Goal: Task Accomplishment & Management: Manage account settings

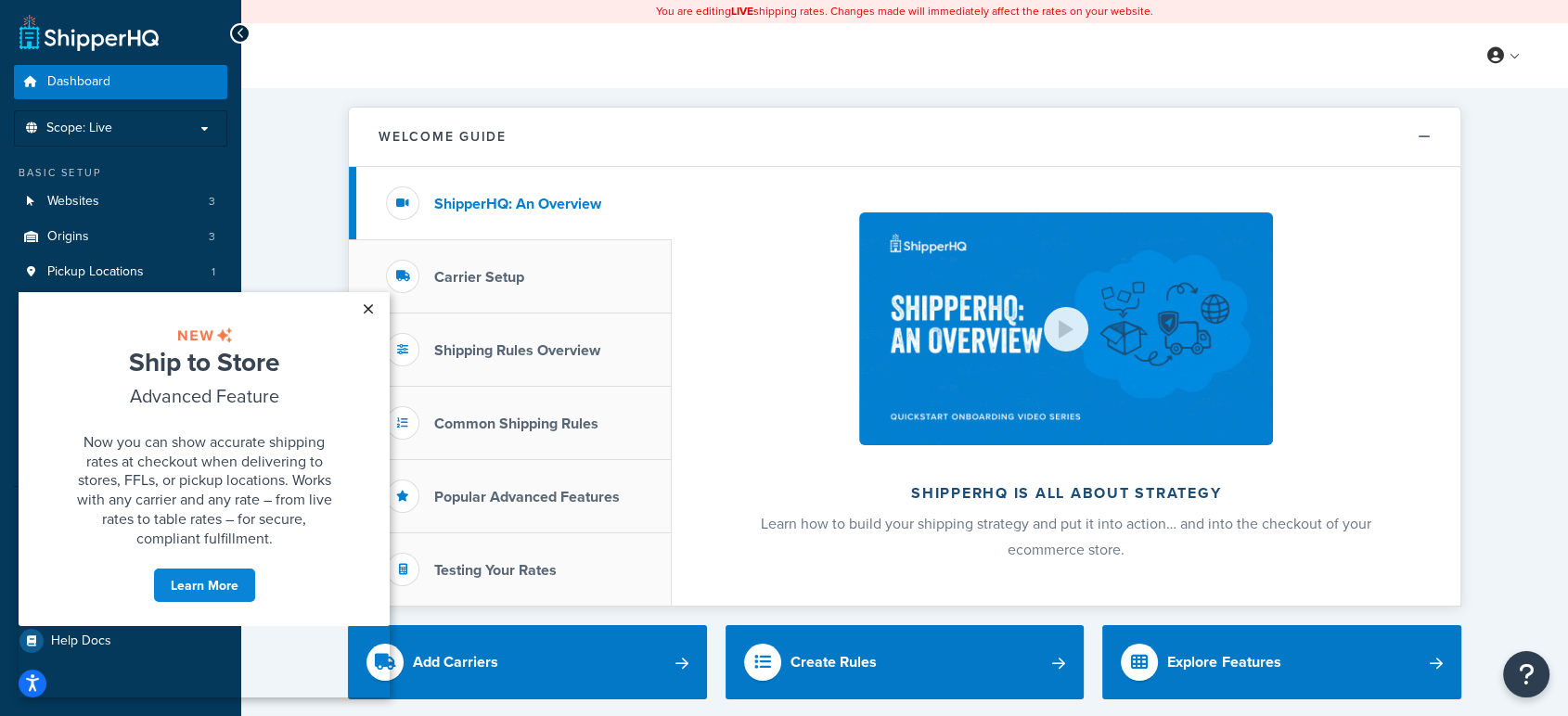
click at [368, 307] on link "×" at bounding box center [368, 309] width 33 height 33
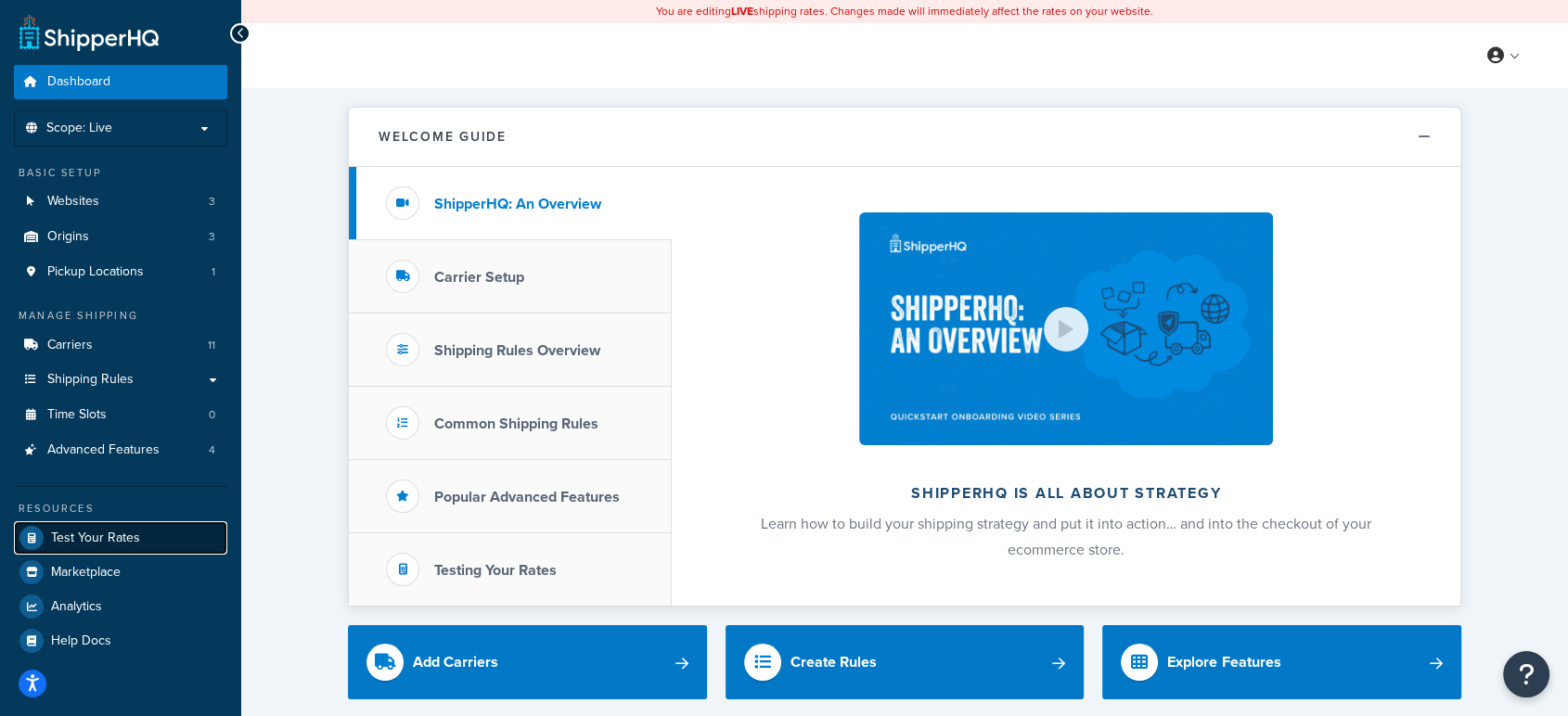
click at [75, 544] on span "Test Your Rates" at bounding box center [95, 538] width 89 height 16
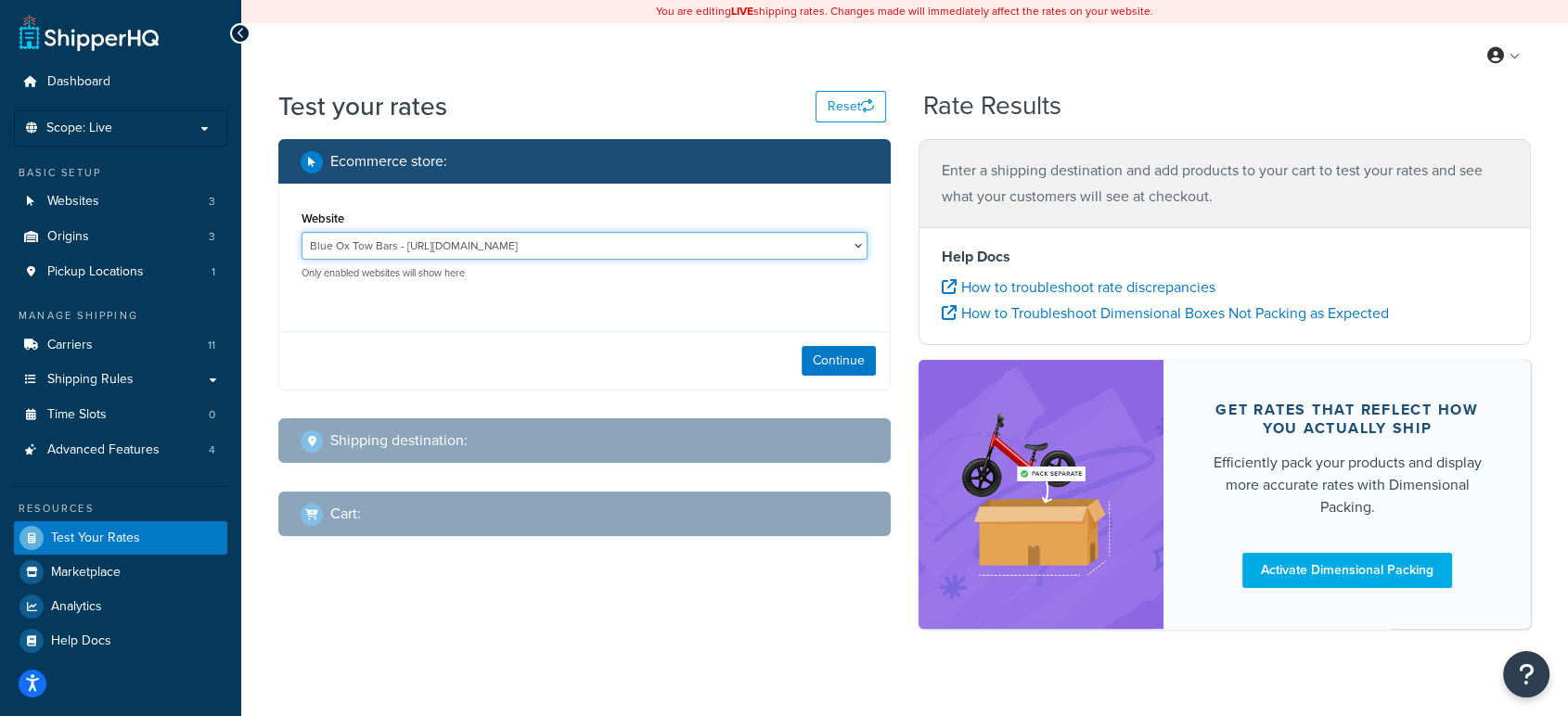
click at [817, 256] on select "Blue Ox Tow Bars - http://www.blueoxtowbars.com/ Retail web sites - http://trai…" at bounding box center [584, 246] width 566 height 28
select select "27de9ae48cde552da370379806bb40d6"
click at [302, 232] on select "Blue Ox Tow Bars - http://www.blueoxtowbars.com/ Retail web sites - http://trai…" at bounding box center [584, 246] width 566 height 28
click at [813, 363] on button "Continue" at bounding box center [839, 361] width 74 height 30
select select "TX"
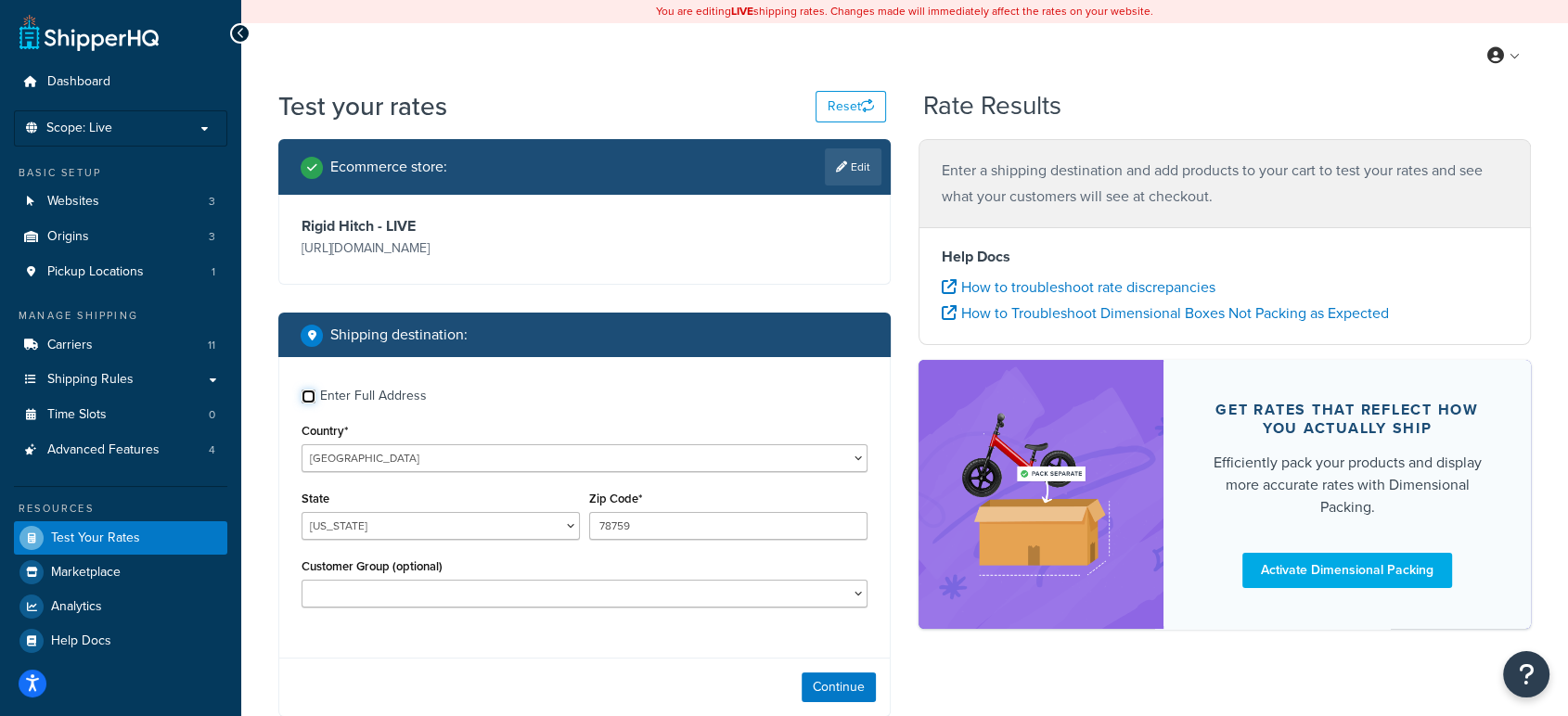
click at [309, 398] on input "Enter Full Address" at bounding box center [309, 396] width 14 height 14
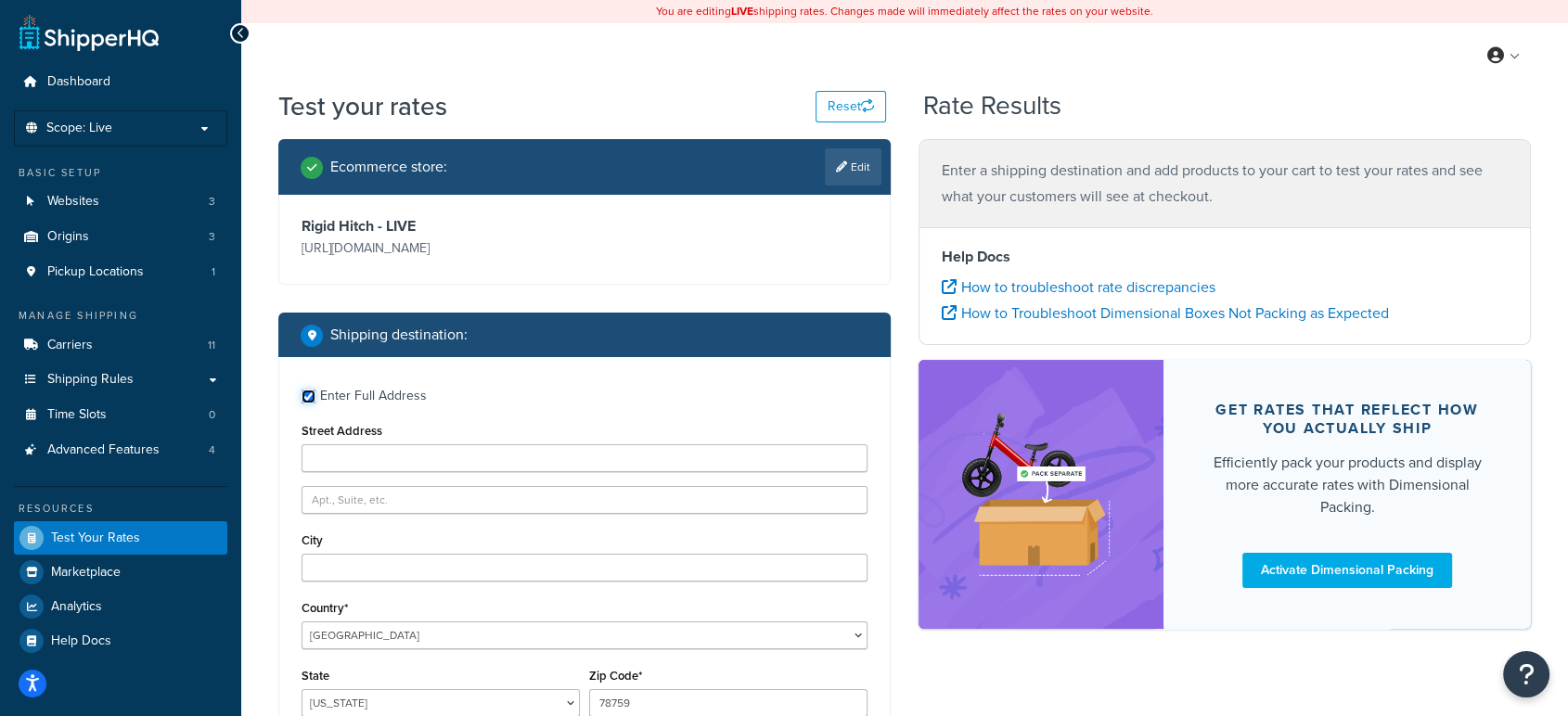
click at [306, 398] on input "Enter Full Address" at bounding box center [309, 396] width 14 height 14
checkbox input "false"
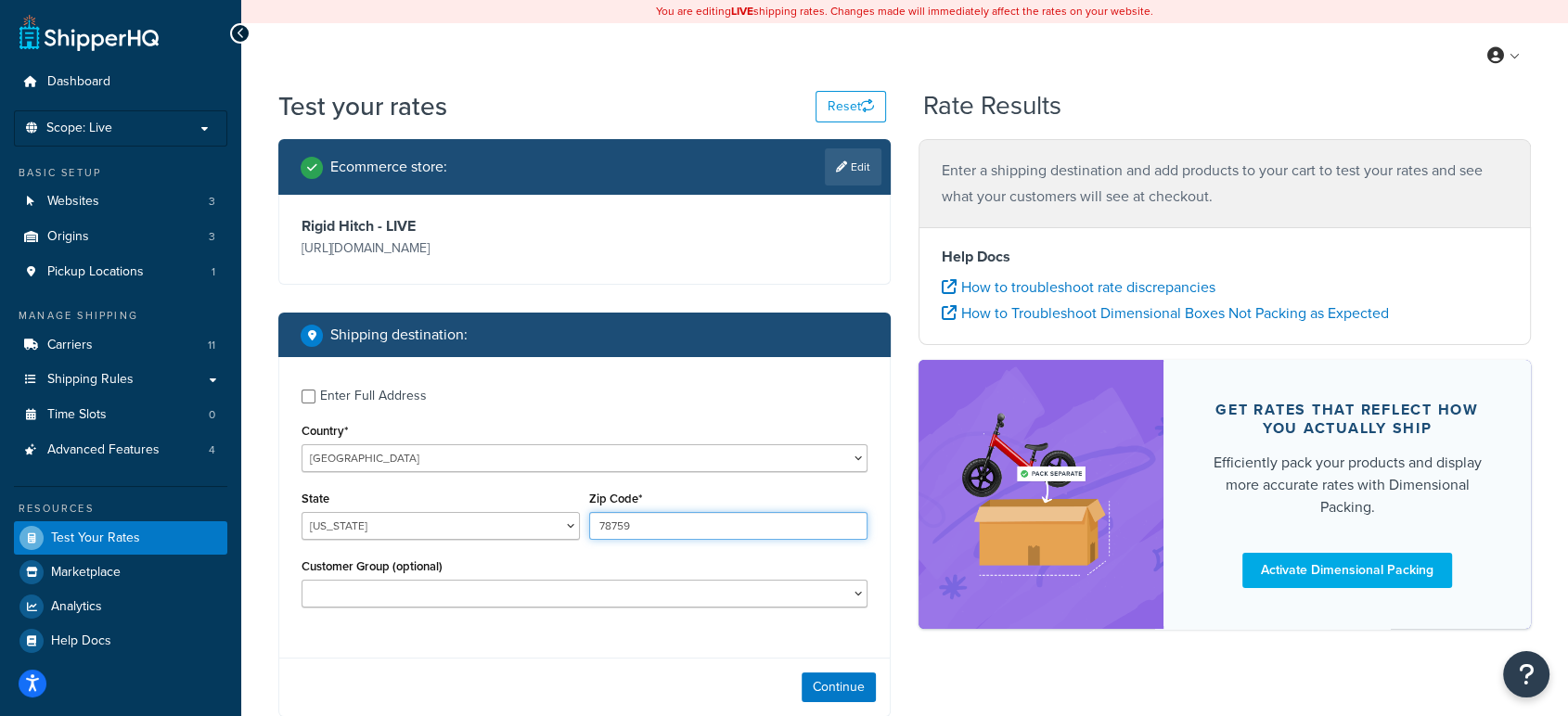
drag, startPoint x: 677, startPoint y: 525, endPoint x: 452, endPoint y: 531, distance: 225.1
click at [452, 531] on div "State Alabama Alaska American Samoa Arizona Arkansas Armed Forces Americas Arme…" at bounding box center [584, 520] width 575 height 68
type input "99645"
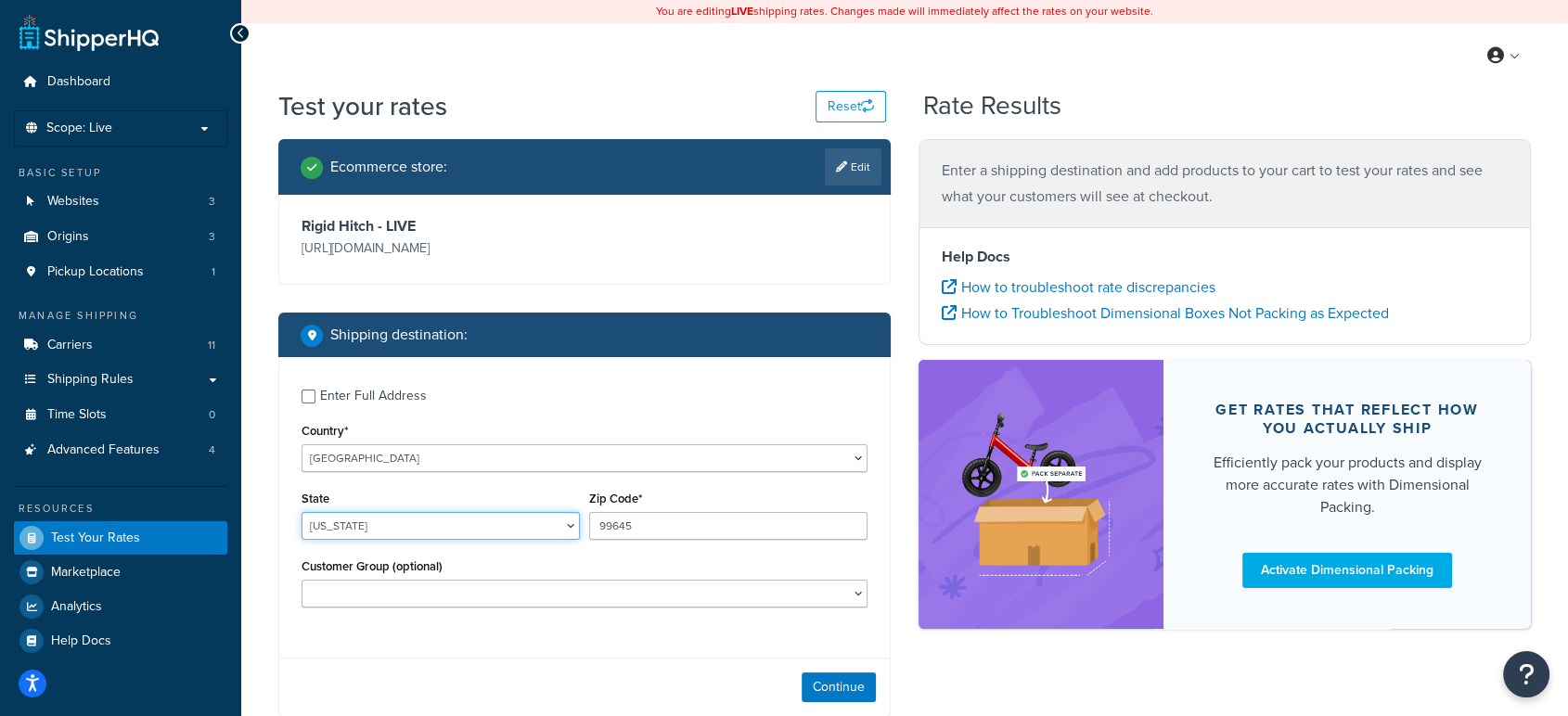
click at [362, 532] on select "Alabama Alaska American Samoa Arizona Arkansas Armed Forces Americas Armed Forc…" at bounding box center [440, 526] width 279 height 28
select select "AK"
click at [302, 512] on select "Alabama Alaska American Samoa Arizona Arkansas Armed Forces Americas Armed Forc…" at bounding box center [440, 526] width 279 height 28
click at [579, 617] on div "Customer Group (optional) Logged In Not Logged in Retail Special Freight Custom…" at bounding box center [584, 588] width 575 height 68
click at [839, 692] on button "Continue" at bounding box center [839, 687] width 74 height 30
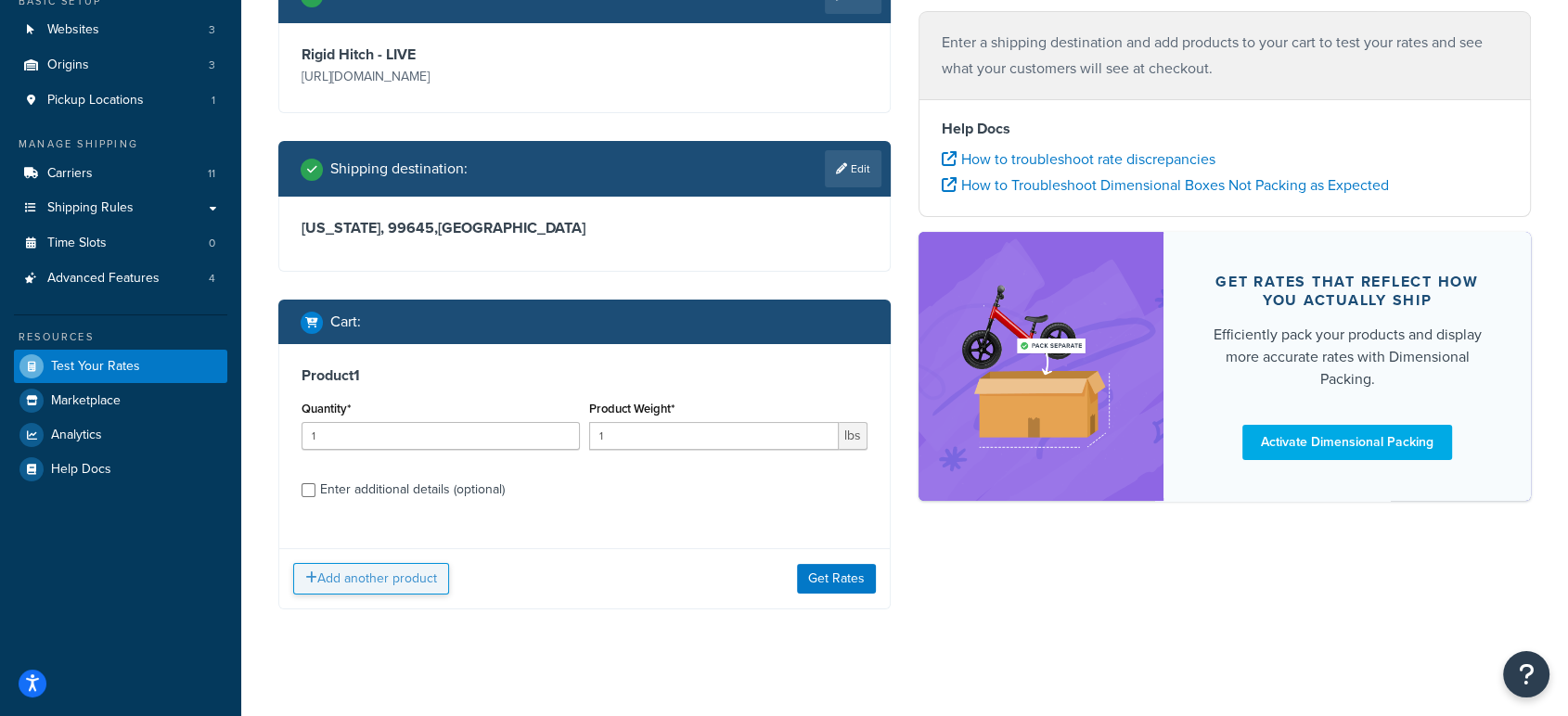
scroll to position [185, 0]
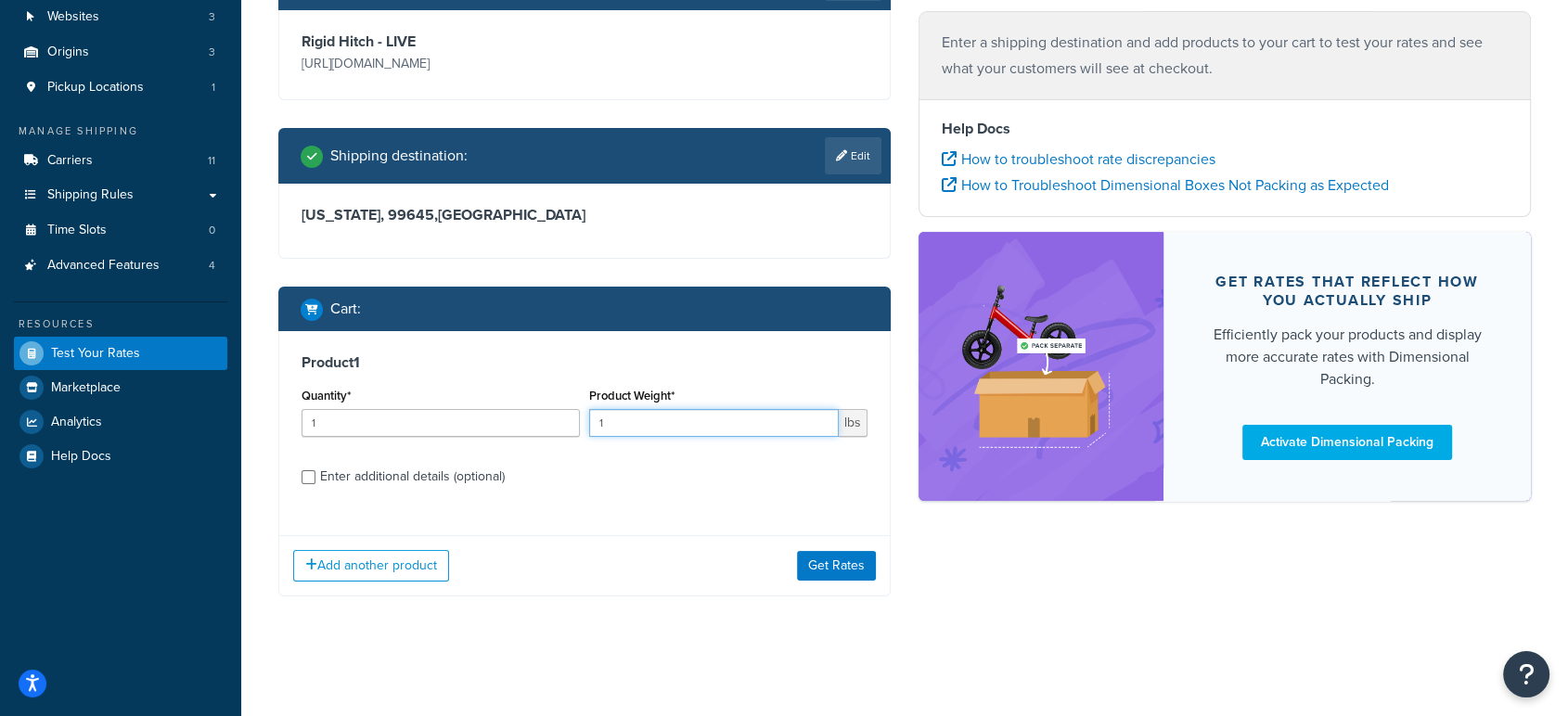
drag, startPoint x: 625, startPoint y: 424, endPoint x: 508, endPoint y: 440, distance: 118.1
click at [556, 435] on div "Quantity* 1 Product Weight* 1 lbs" at bounding box center [584, 417] width 575 height 68
drag, startPoint x: 672, startPoint y: 422, endPoint x: 556, endPoint y: 347, distance: 138.1
click at [535, 383] on div "Quantity* 1 Product Weight* 23 lbs" at bounding box center [584, 417] width 575 height 68
type input "25"
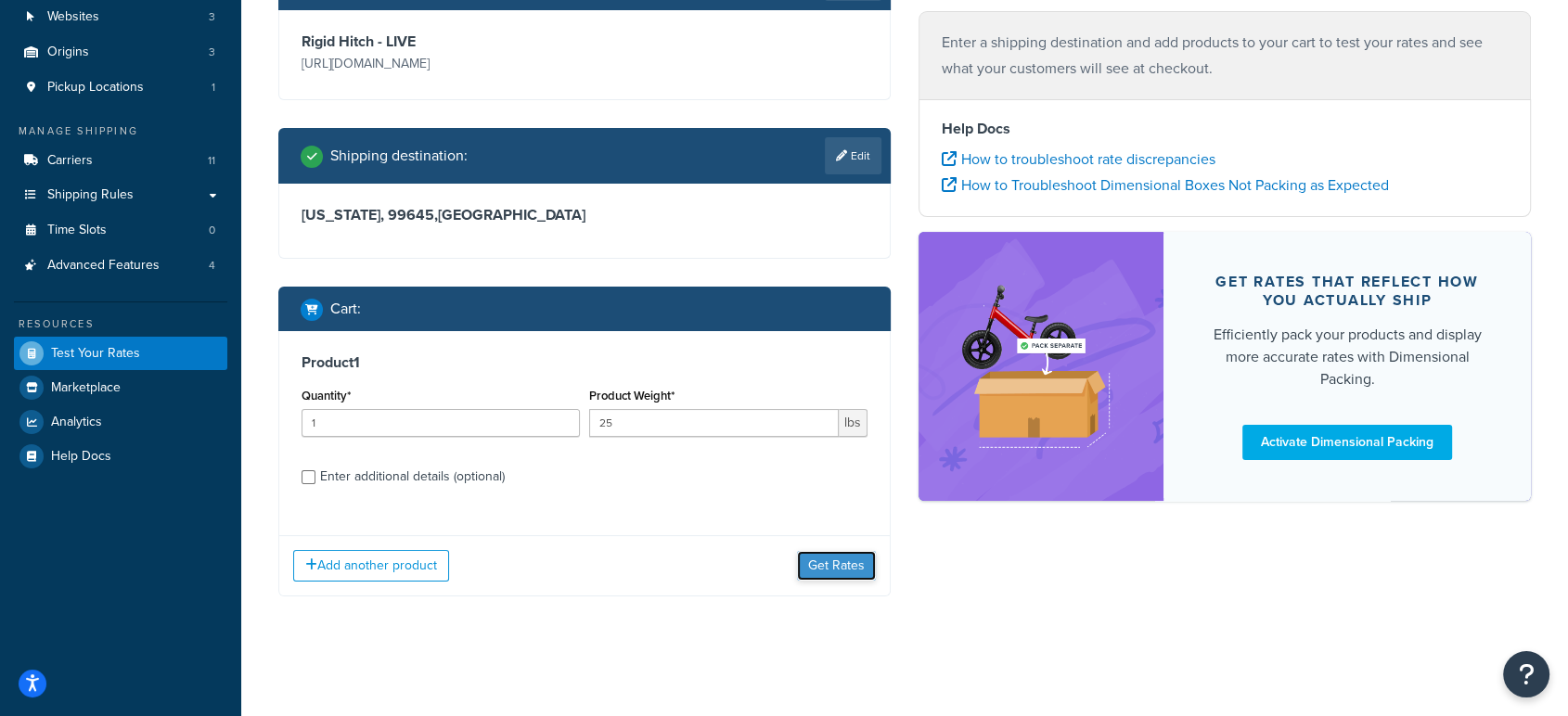
click at [861, 560] on button "Get Rates" at bounding box center [836, 566] width 79 height 30
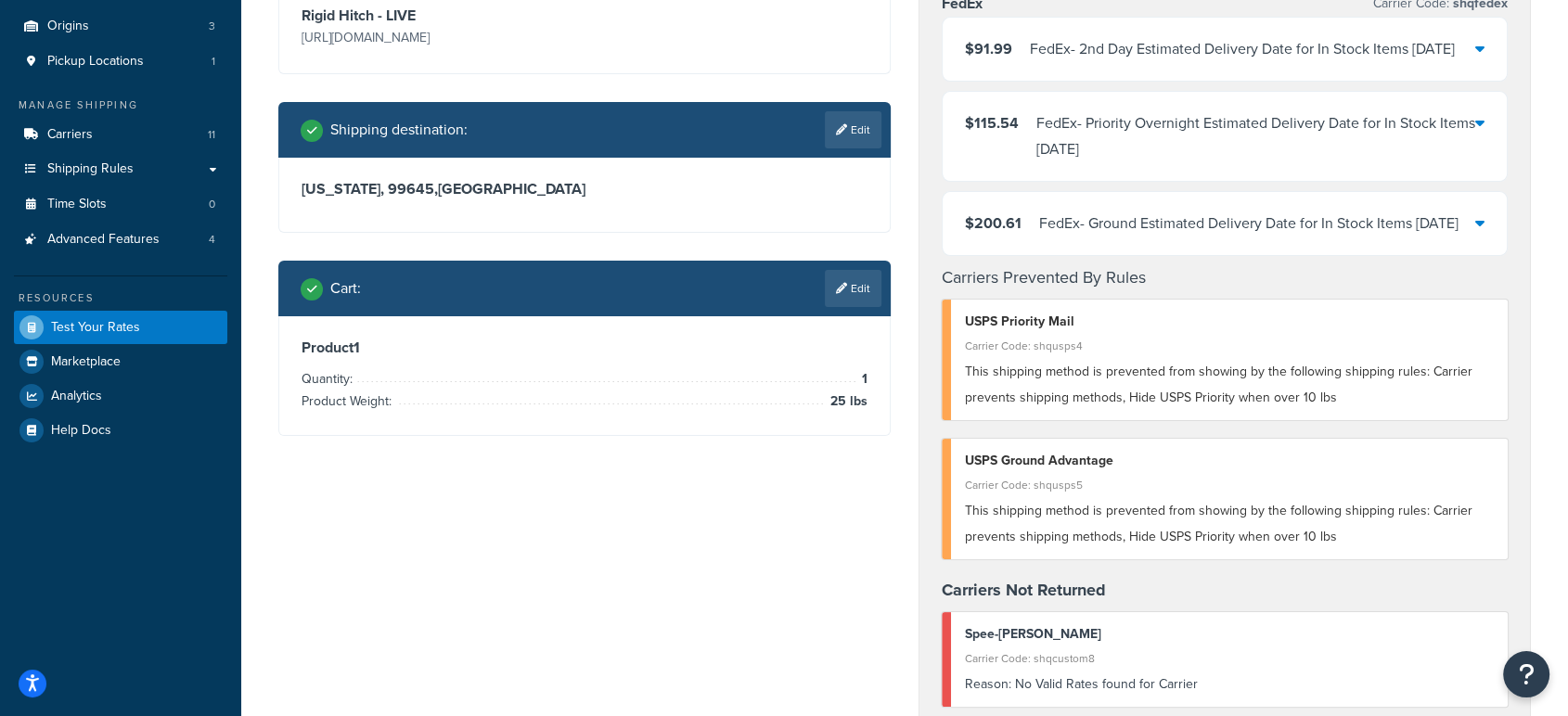
scroll to position [411, 0]
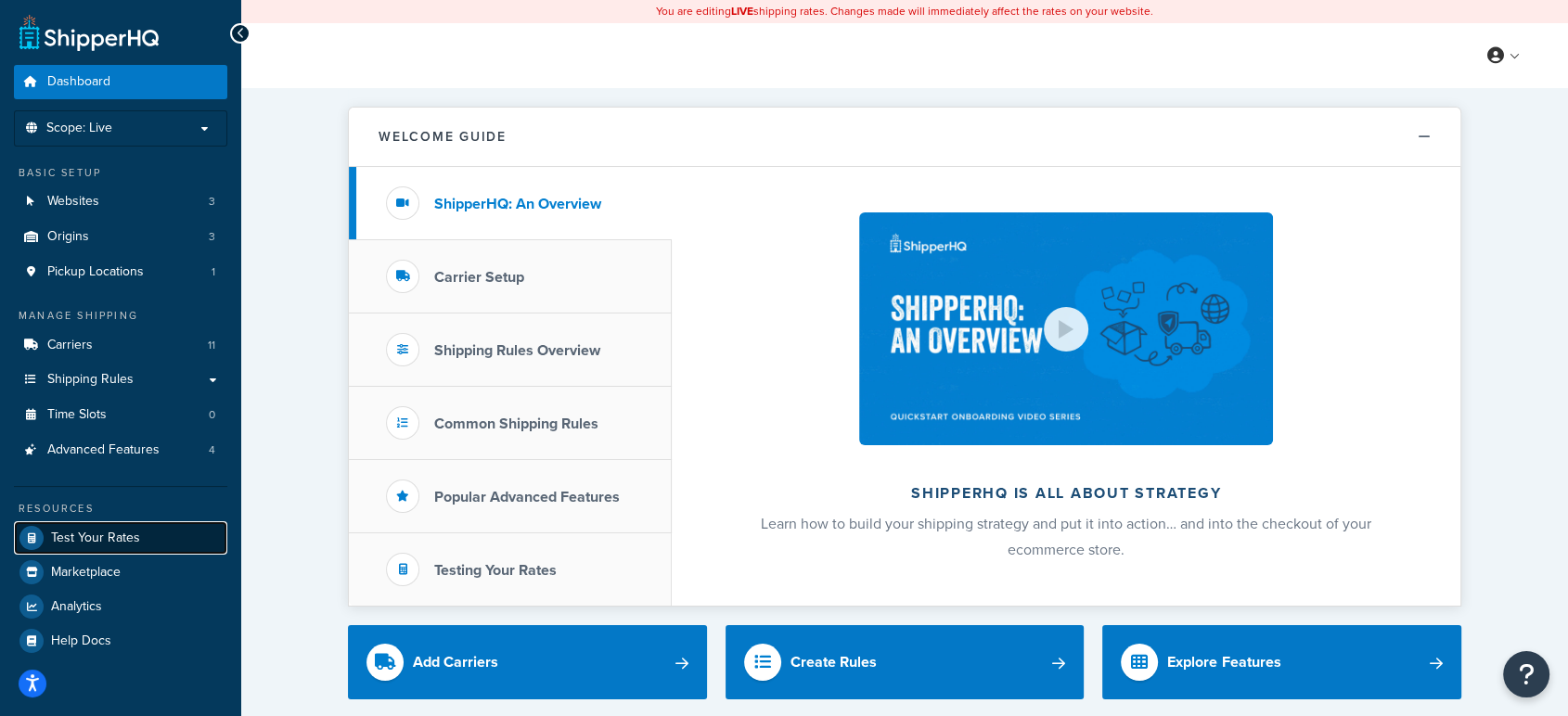
click at [95, 539] on span "Test Your Rates" at bounding box center [95, 538] width 89 height 16
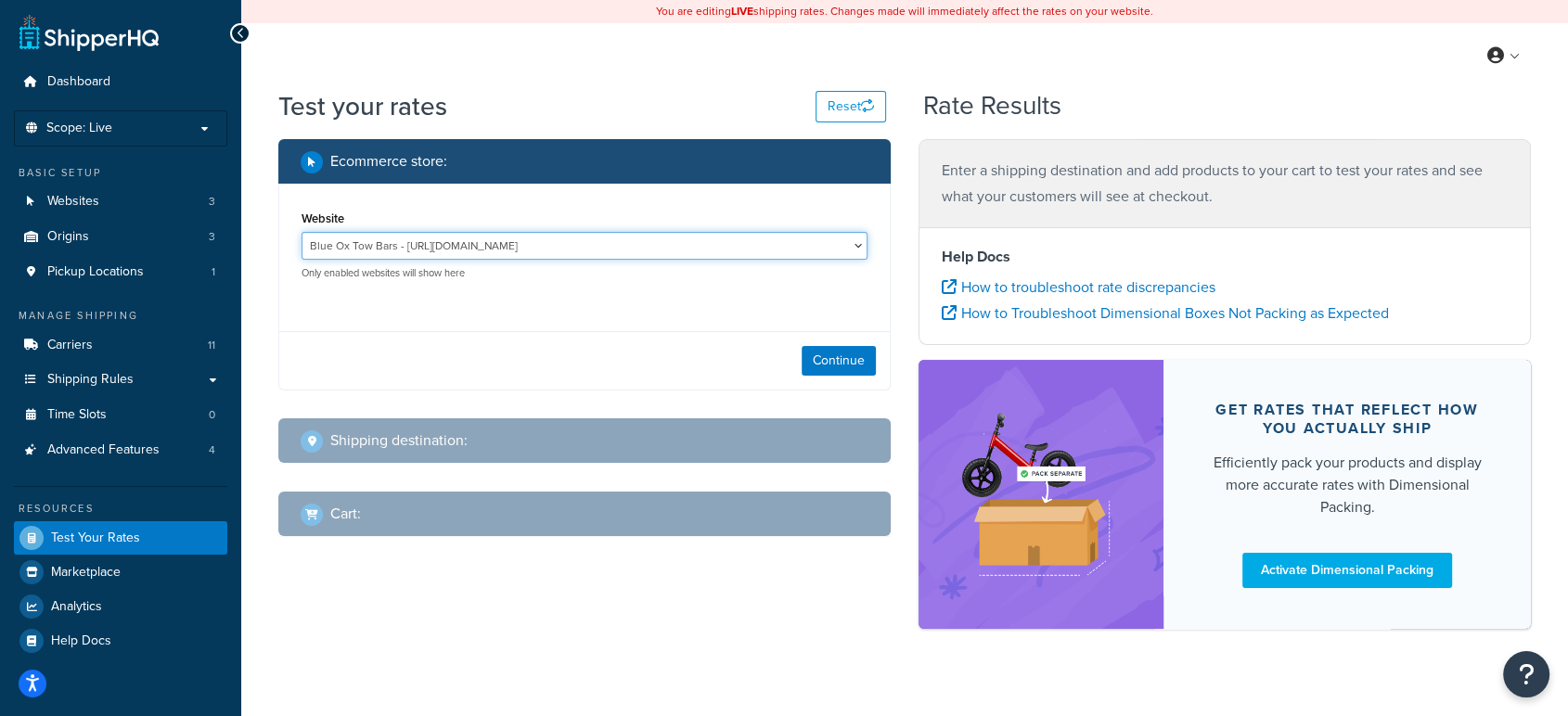
click at [816, 242] on select "Blue Ox Tow Bars - http://www.blueoxtowbars.com/ Retail web sites - http://trai…" at bounding box center [584, 246] width 566 height 28
select select "27de9ae48cde552da370379806bb40d6"
click at [302, 232] on select "Blue Ox Tow Bars - http://www.blueoxtowbars.com/ Retail web sites - http://trai…" at bounding box center [584, 246] width 566 height 28
click at [847, 352] on button "Continue" at bounding box center [839, 361] width 74 height 30
select select "TX"
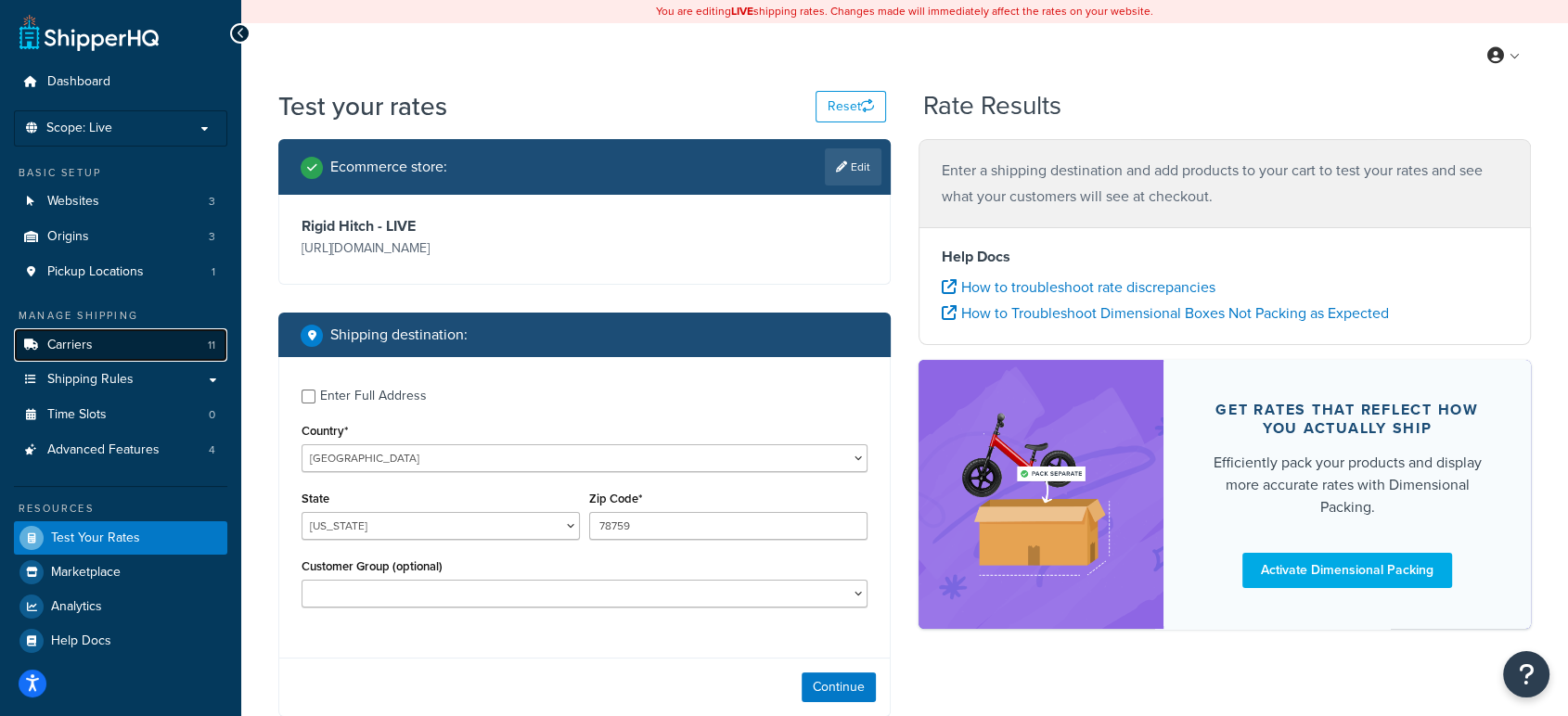
click at [107, 344] on link "Carriers 11" at bounding box center [121, 346] width 214 height 34
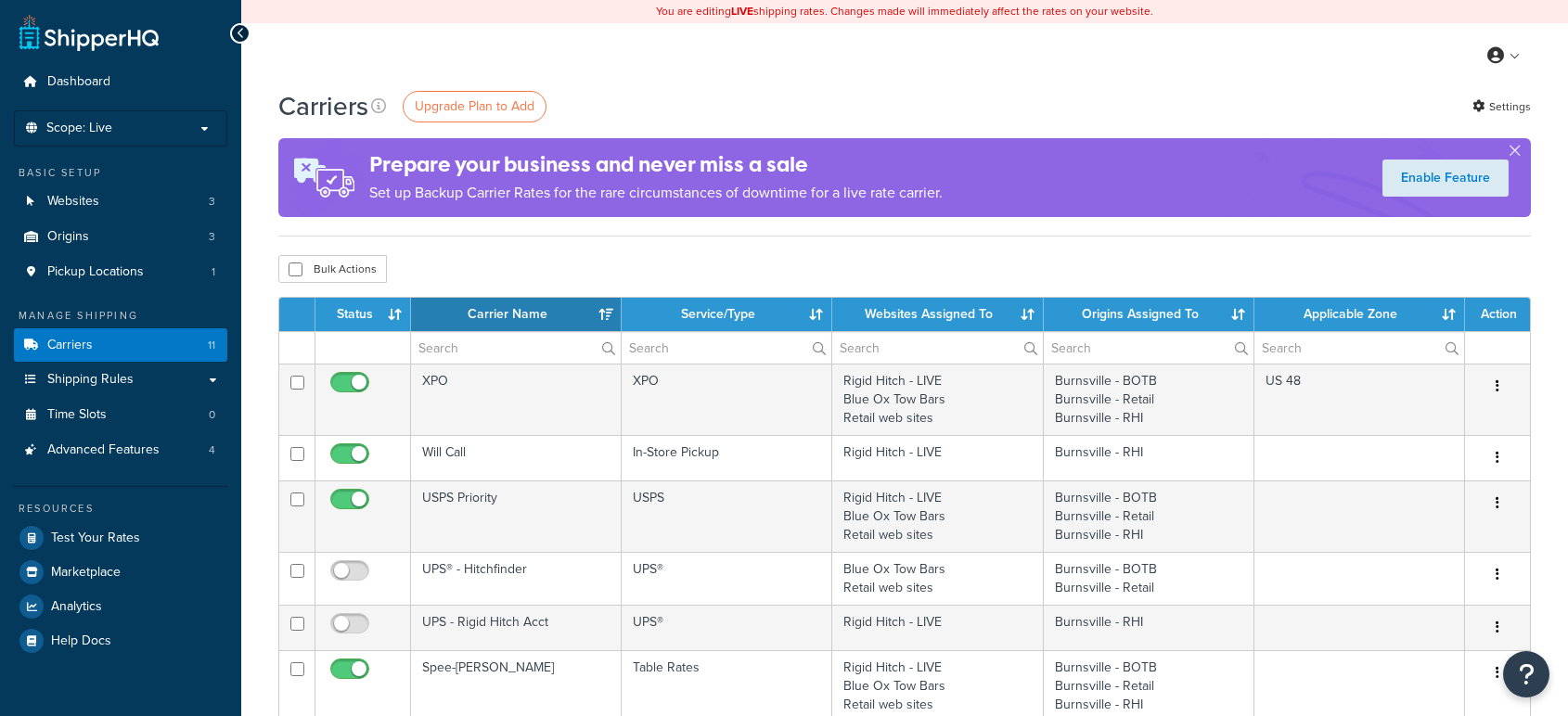
select select "15"
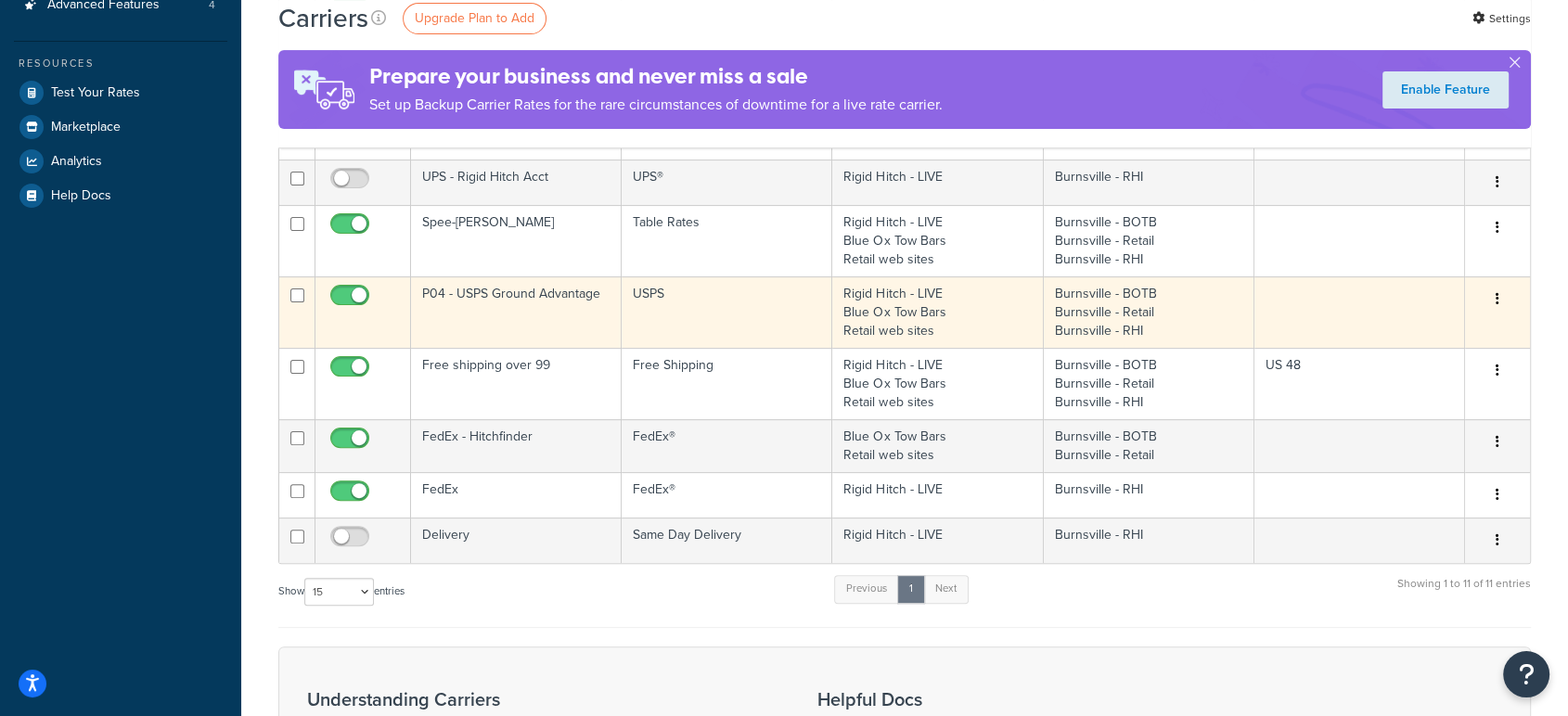
scroll to position [515, 0]
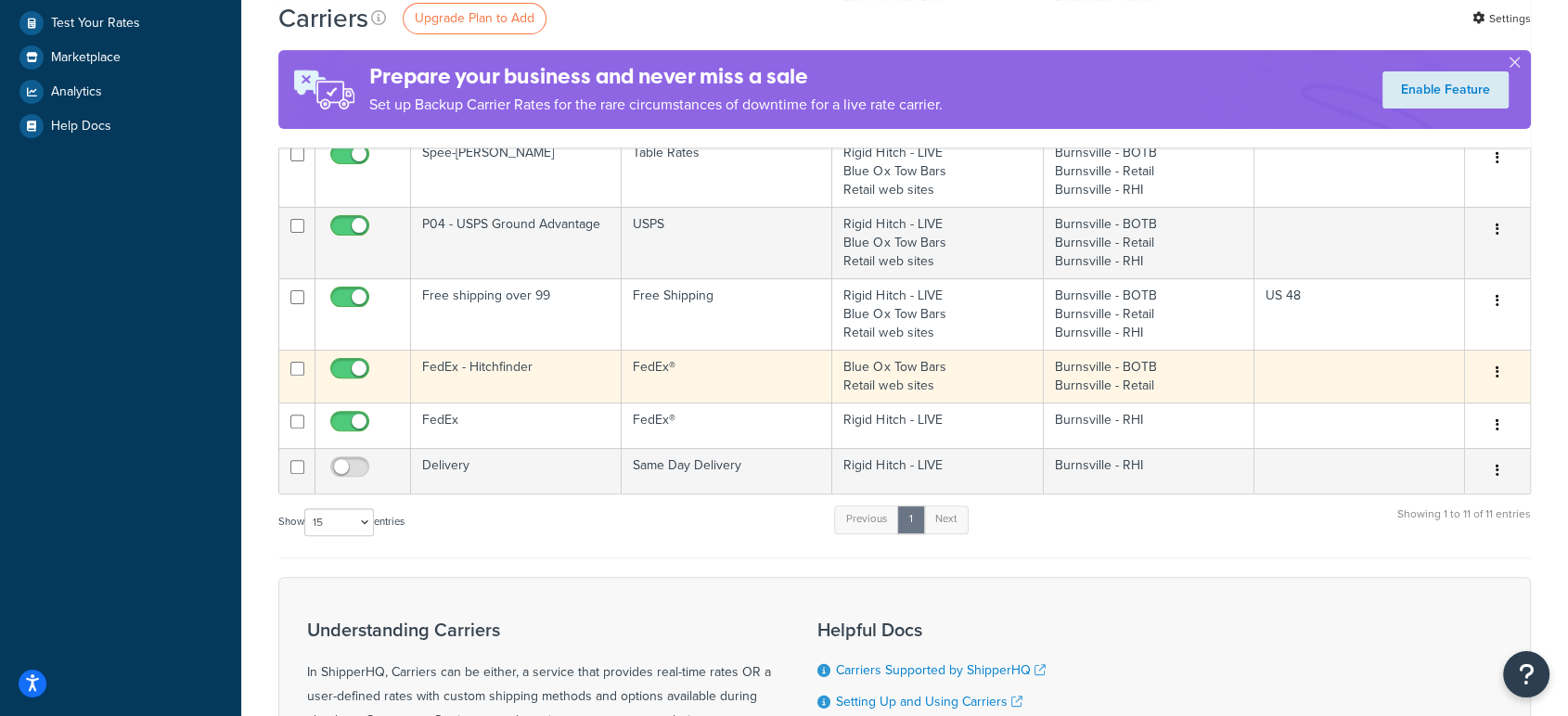
click at [526, 390] on td "FedEx - Hitchfinder" at bounding box center [516, 375] width 211 height 53
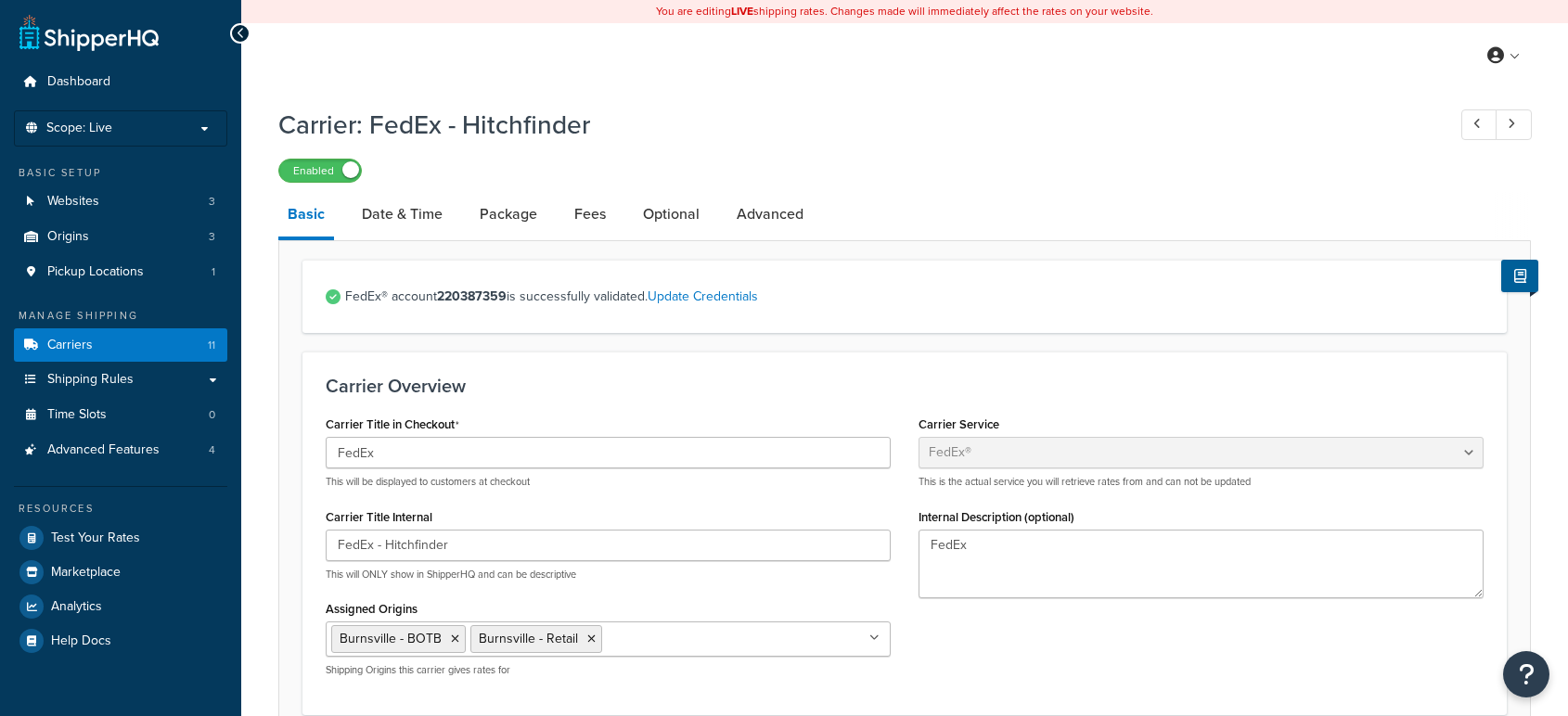
select select "fedEx"
select select "REGULAR_PICKUP"
select select "YOUR_PACKAGING"
click at [642, 218] on link "Optional" at bounding box center [670, 214] width 75 height 45
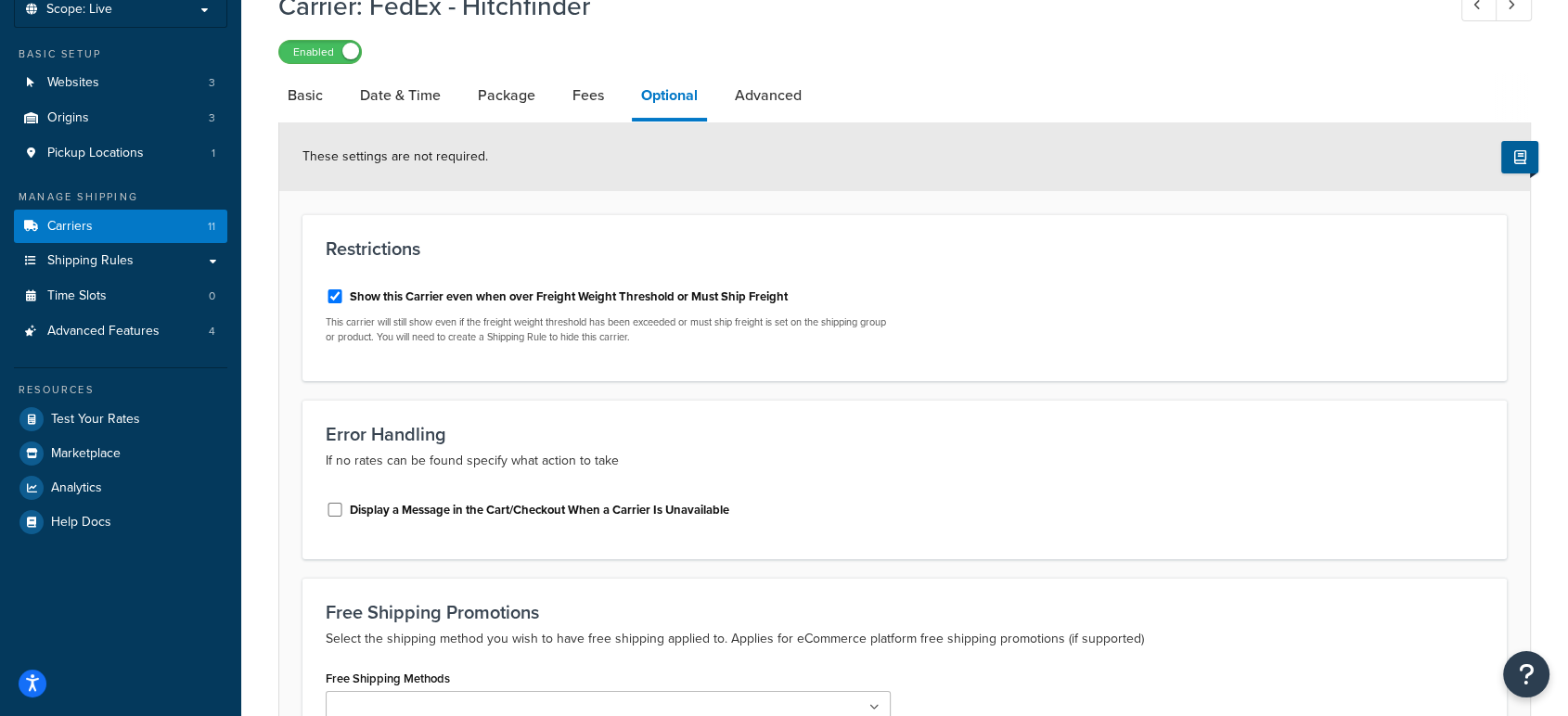
scroll to position [22, 0]
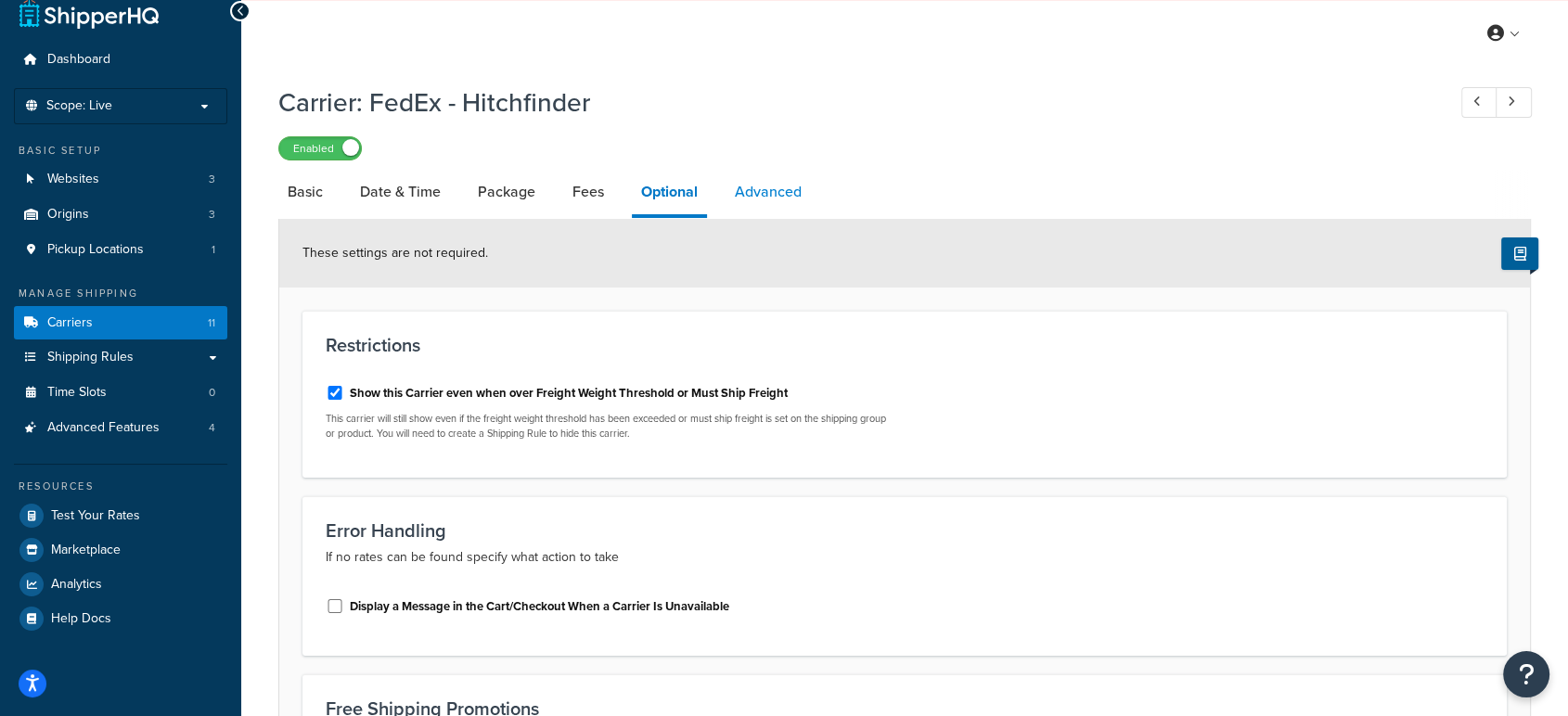
click at [751, 177] on link "Advanced" at bounding box center [767, 192] width 85 height 45
select select "false"
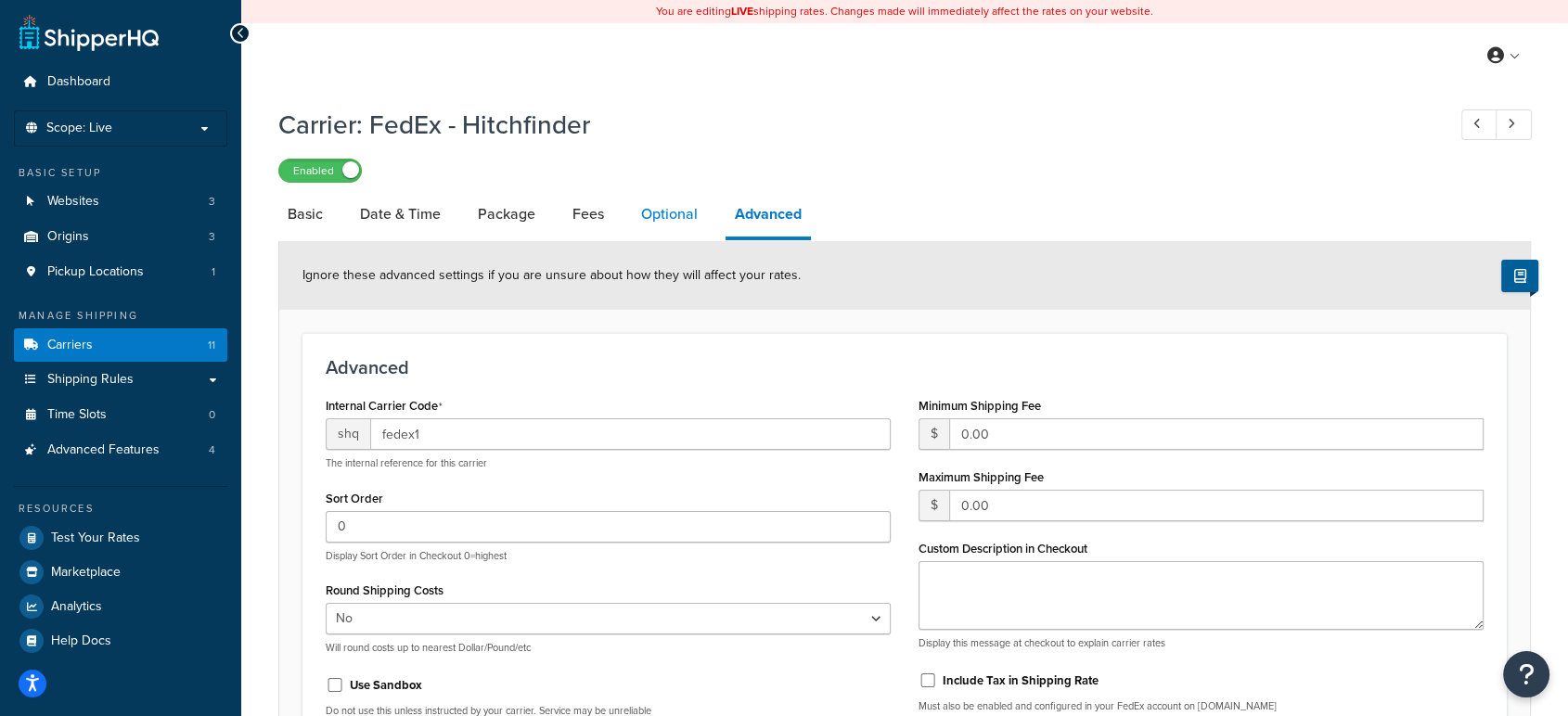
click at [664, 206] on link "Optional" at bounding box center [669, 214] width 75 height 45
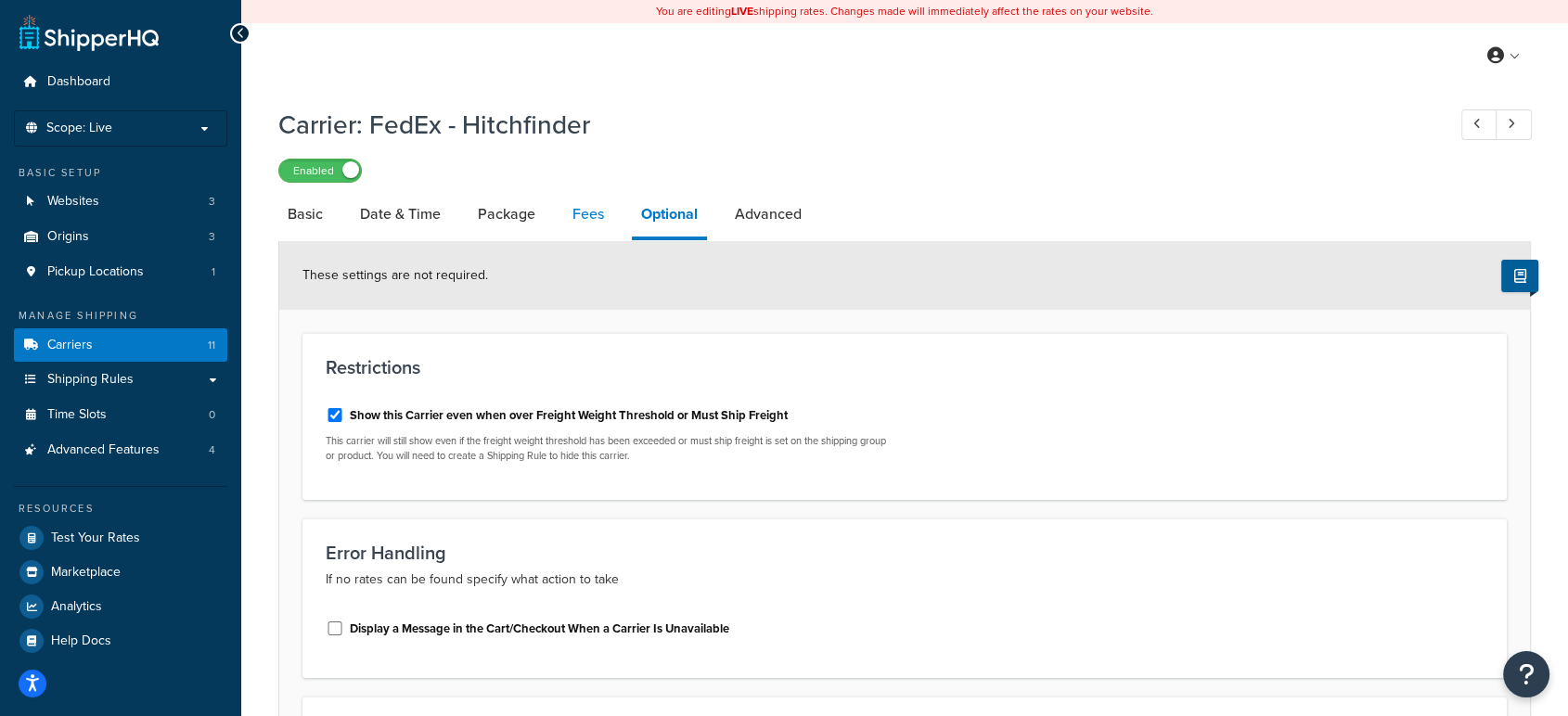
click at [607, 211] on link "Fees" at bounding box center [588, 214] width 50 height 45
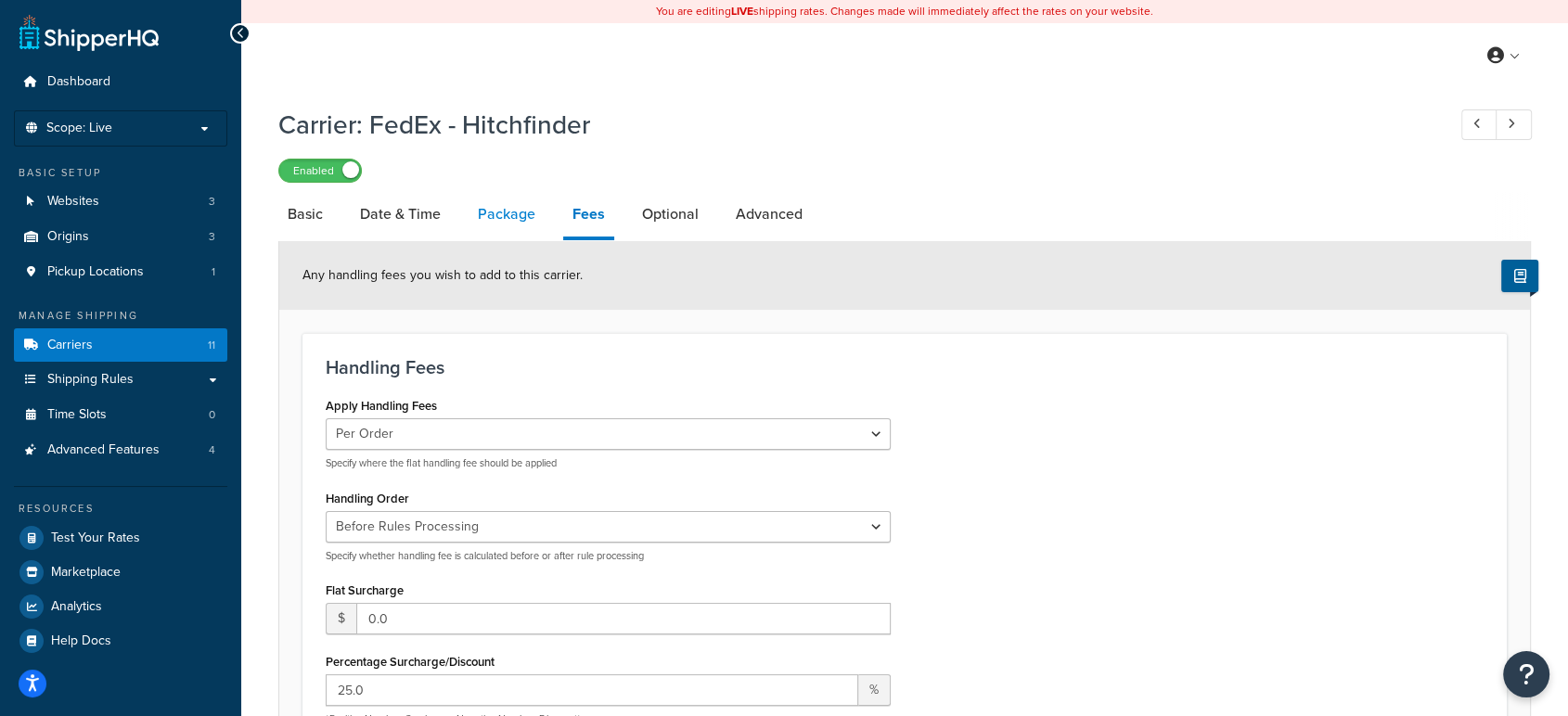
click at [528, 214] on link "Package" at bounding box center [506, 214] width 76 height 45
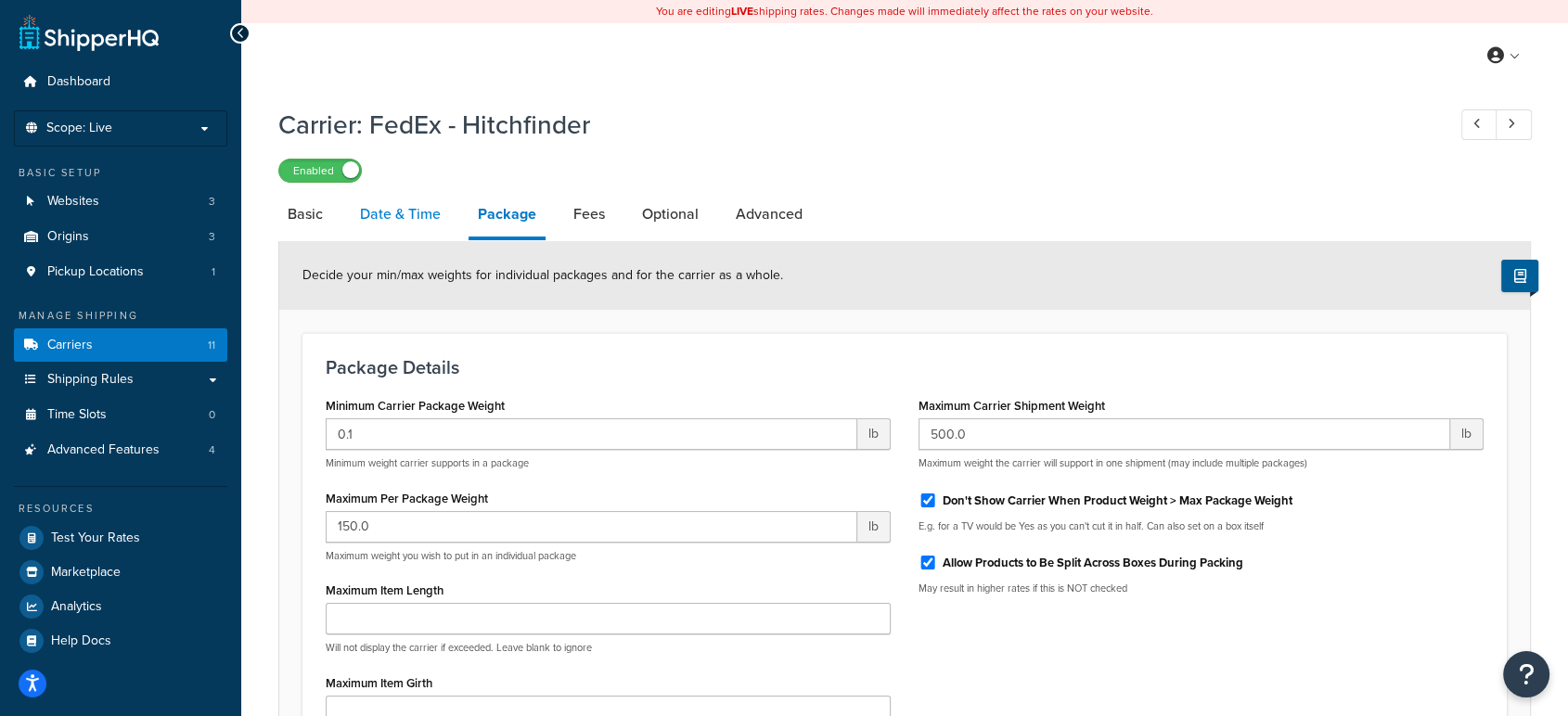
click at [425, 214] on link "Date & Time" at bounding box center [399, 214] width 99 height 45
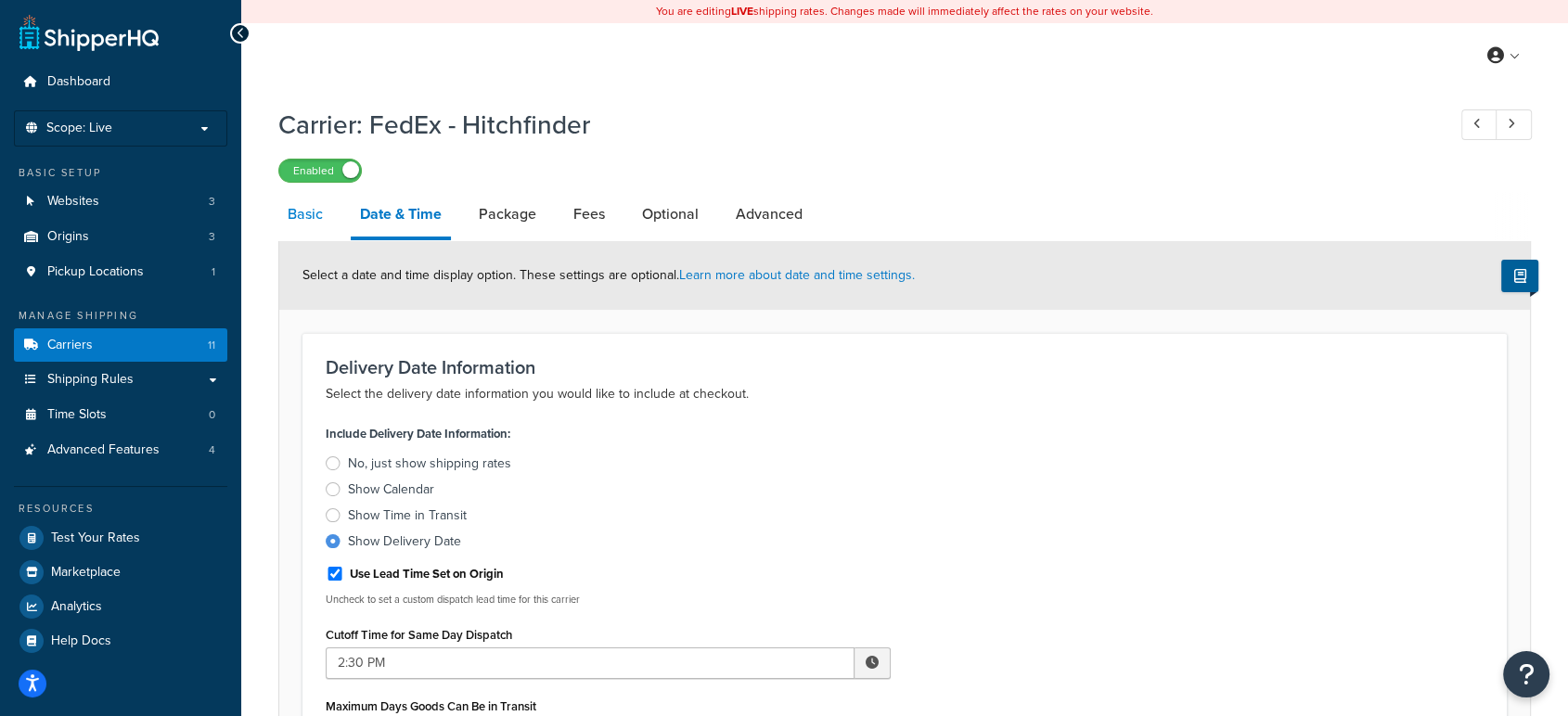
click at [325, 215] on link "Basic" at bounding box center [306, 214] width 54 height 45
select select "fedEx"
select select "REGULAR_PICKUP"
select select "YOUR_PACKAGING"
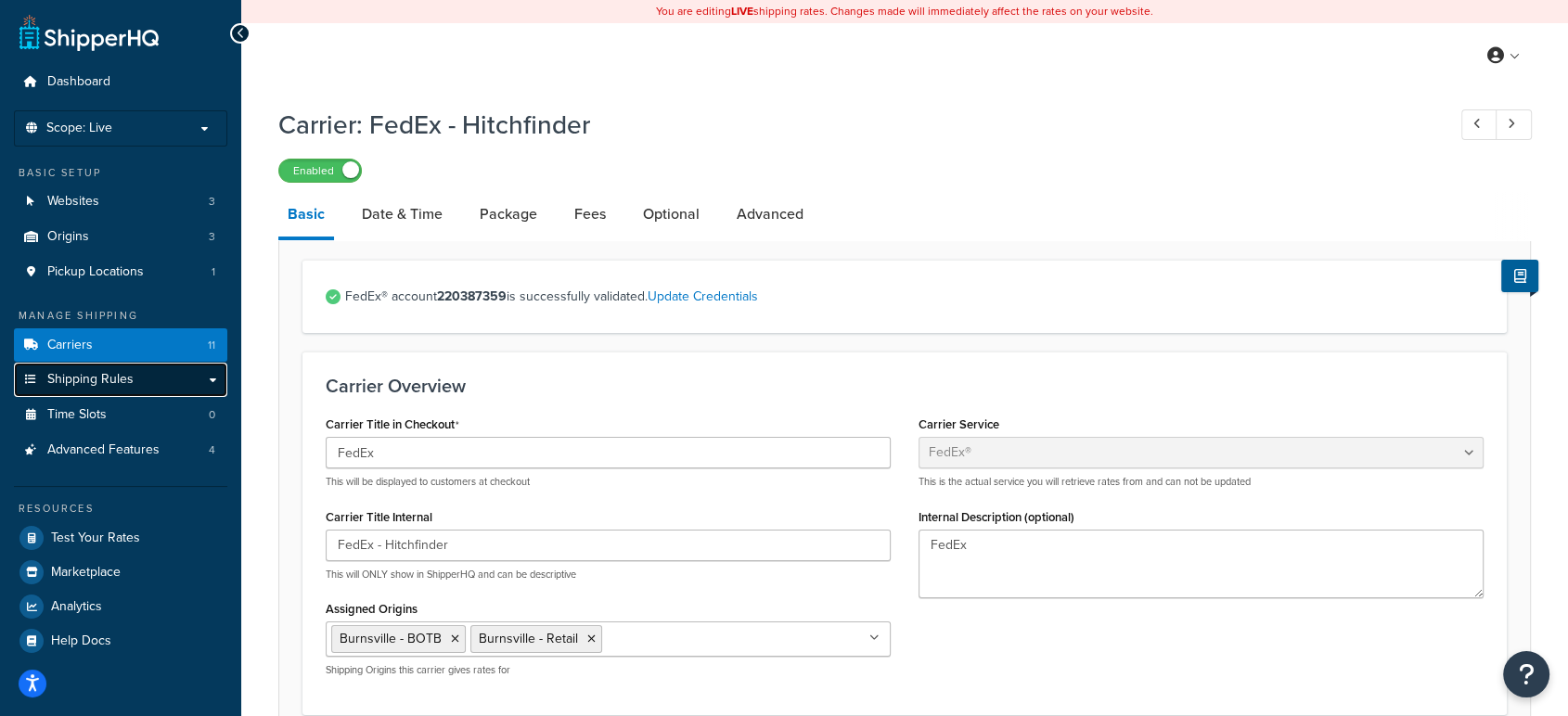
click at [83, 387] on span "Shipping Rules" at bounding box center [90, 380] width 86 height 16
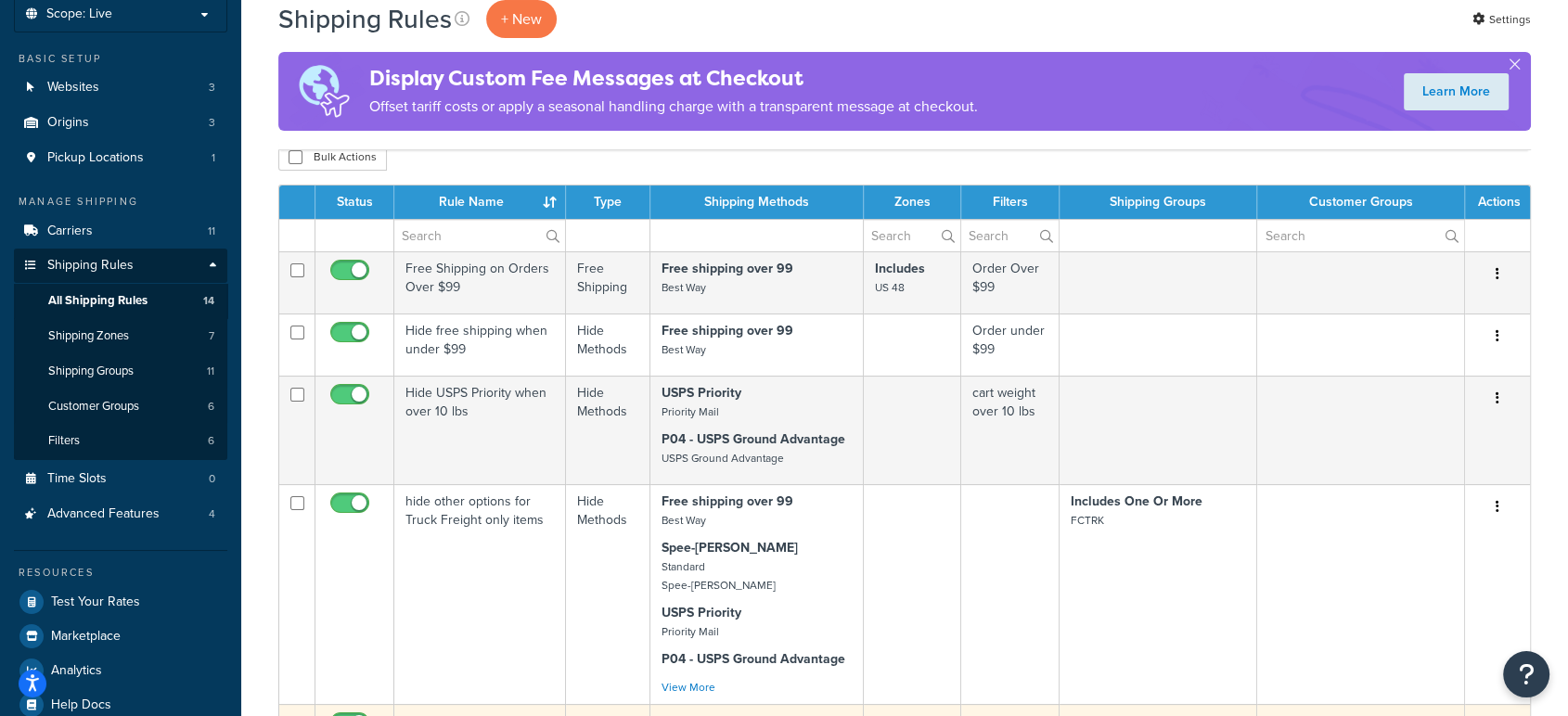
scroll to position [103, 0]
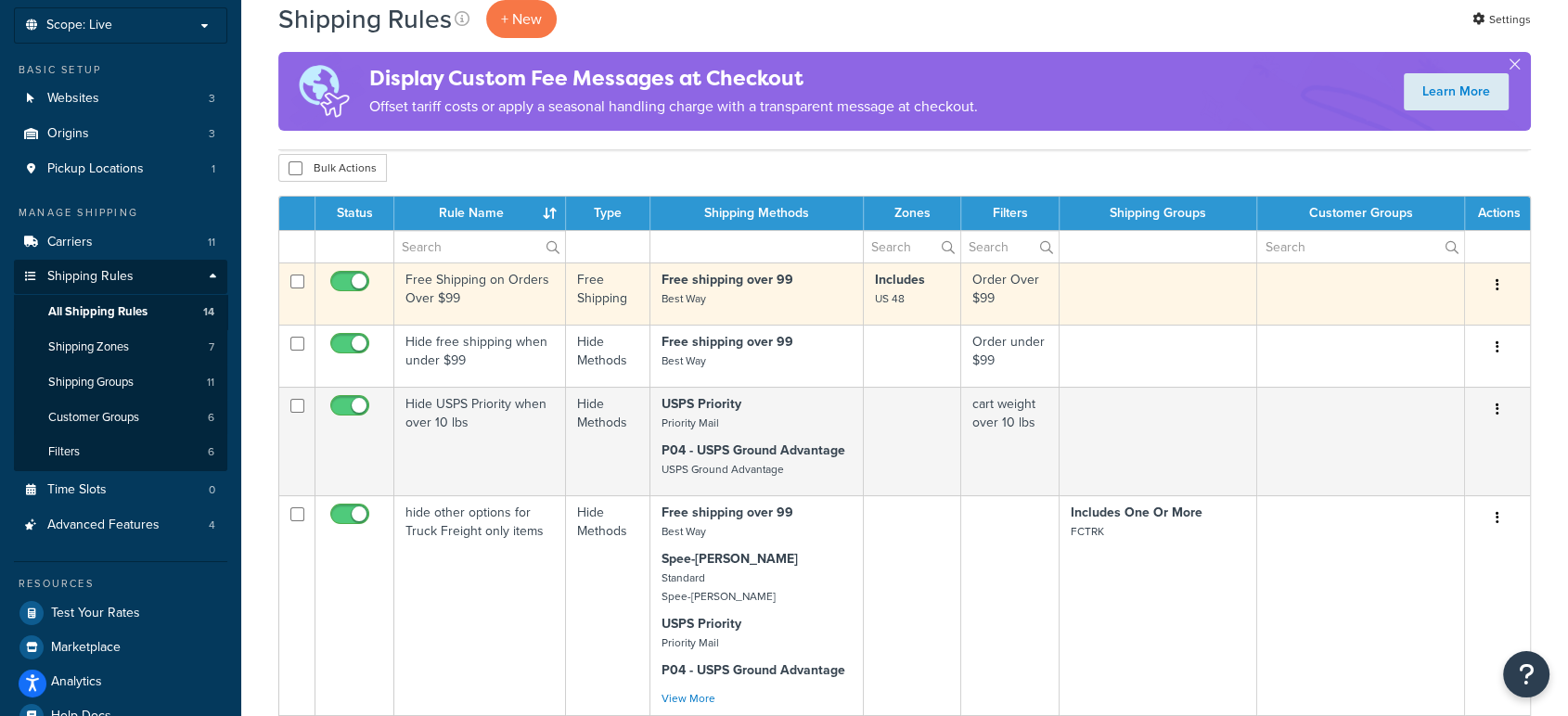
click at [727, 305] on p "Free shipping over 99 Best Way" at bounding box center [756, 289] width 190 height 37
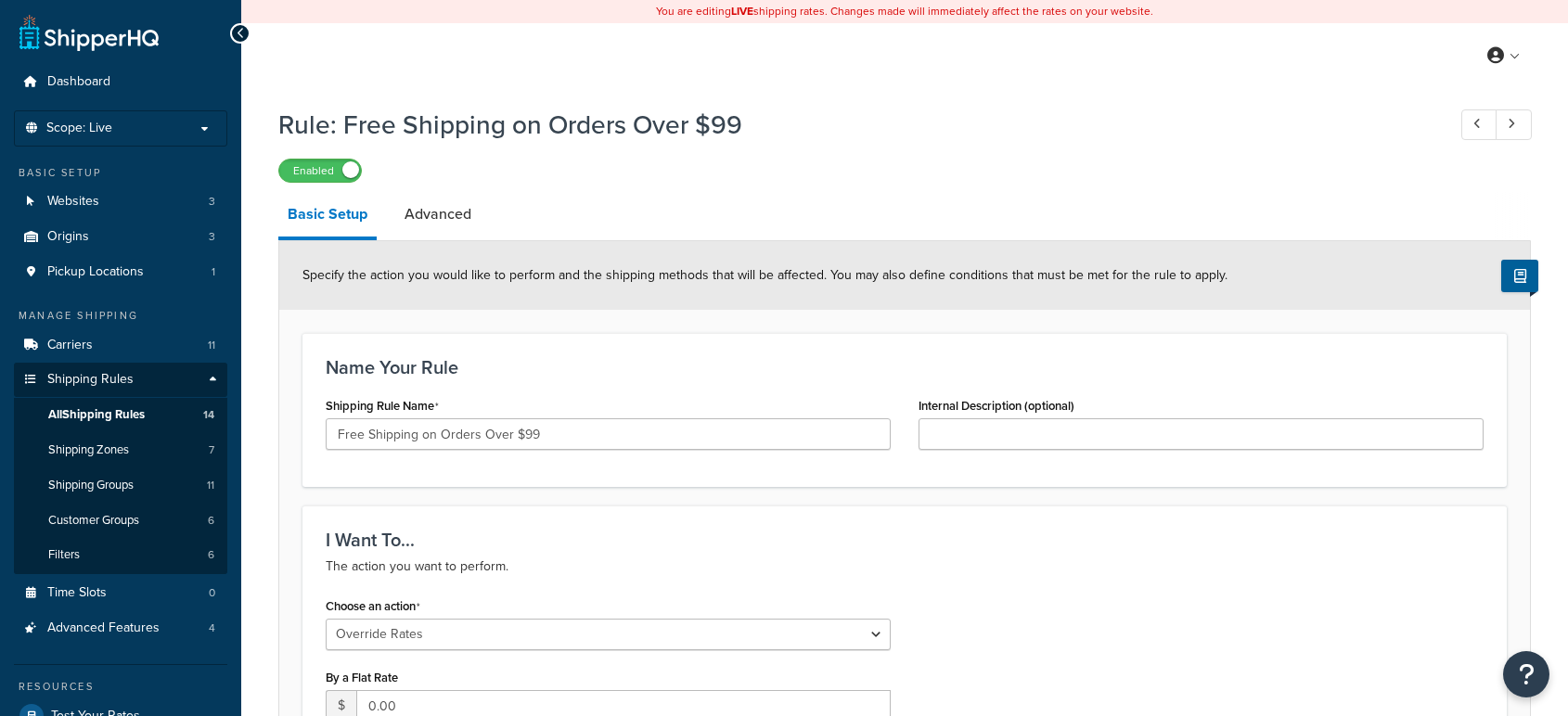
select select "OVERRIDE"
select select "LOCATION"
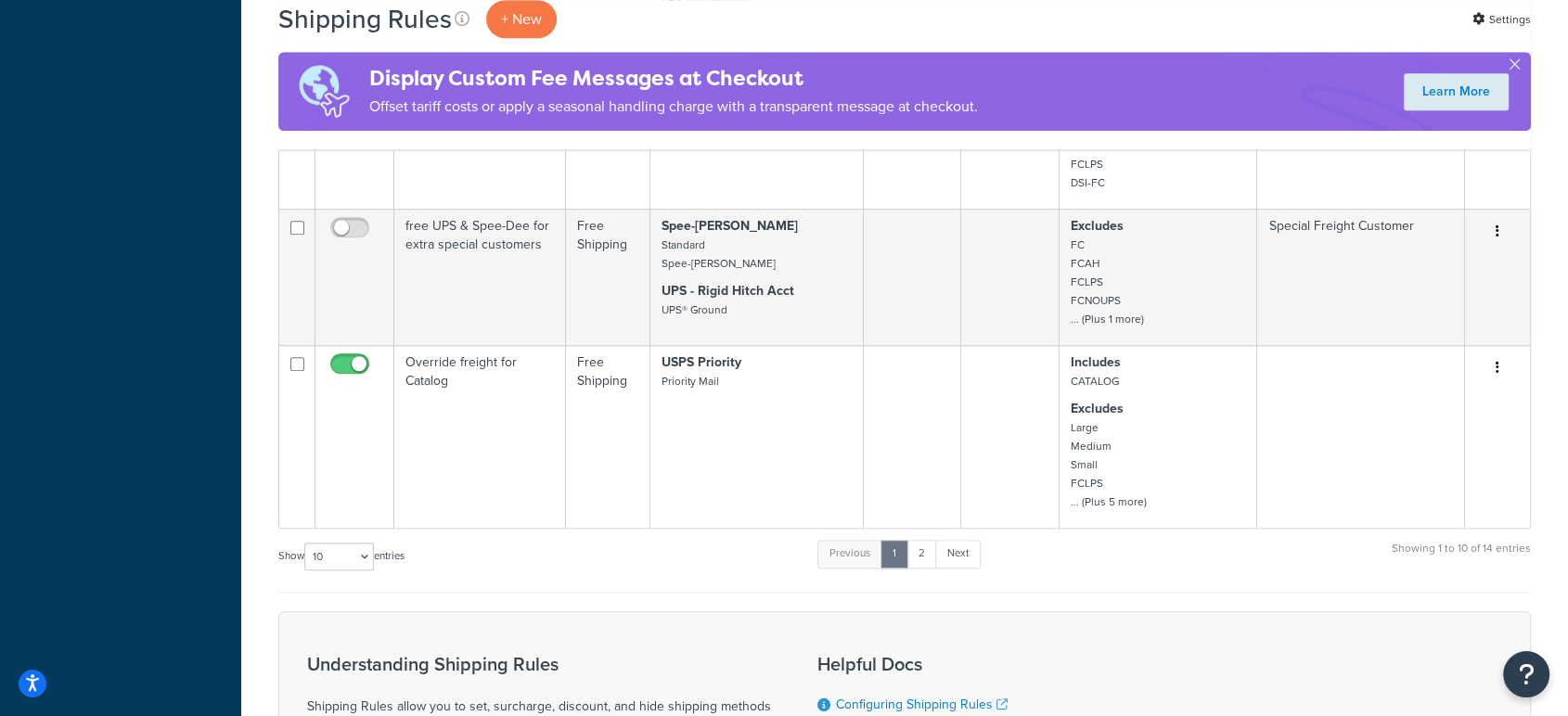
scroll to position [1339, 0]
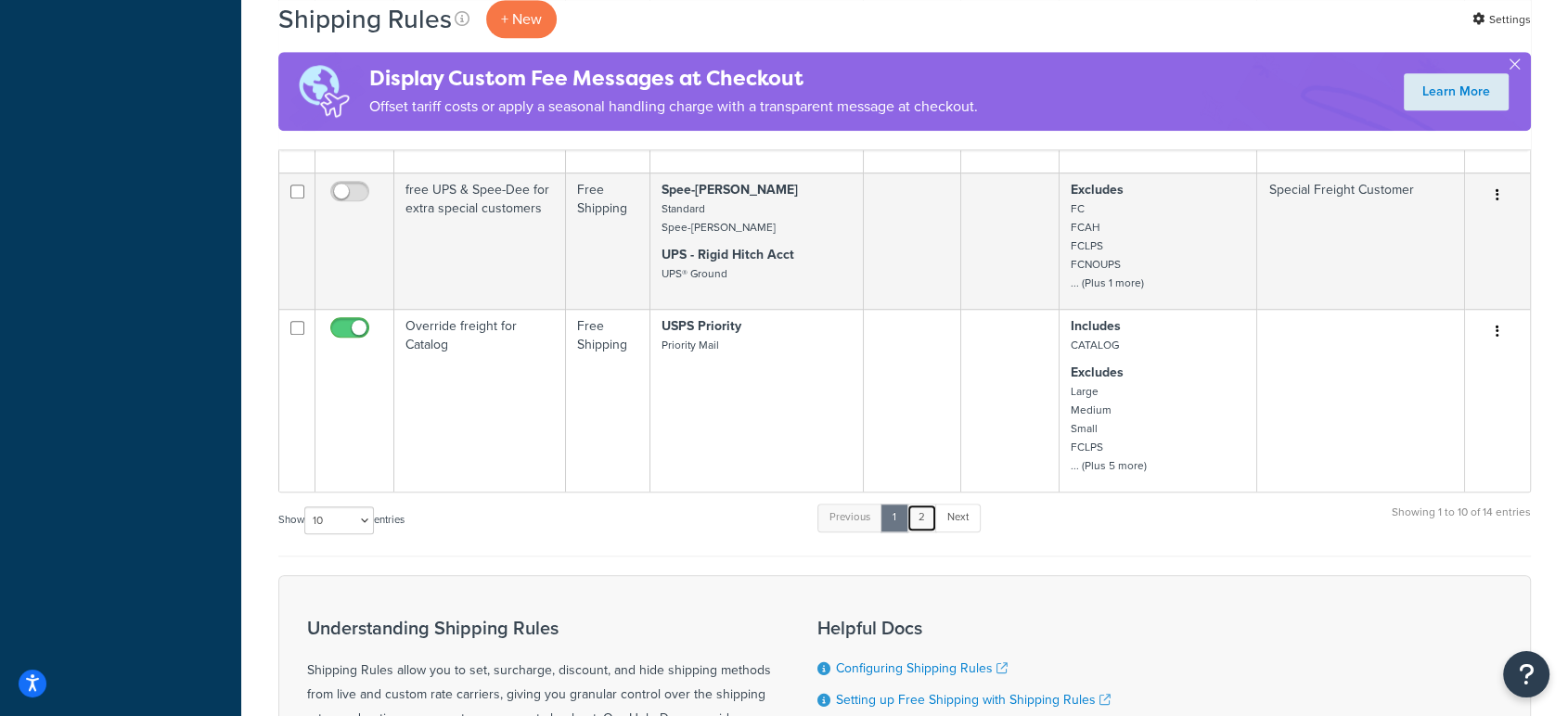
click at [921, 518] on link "2" at bounding box center [922, 517] width 31 height 28
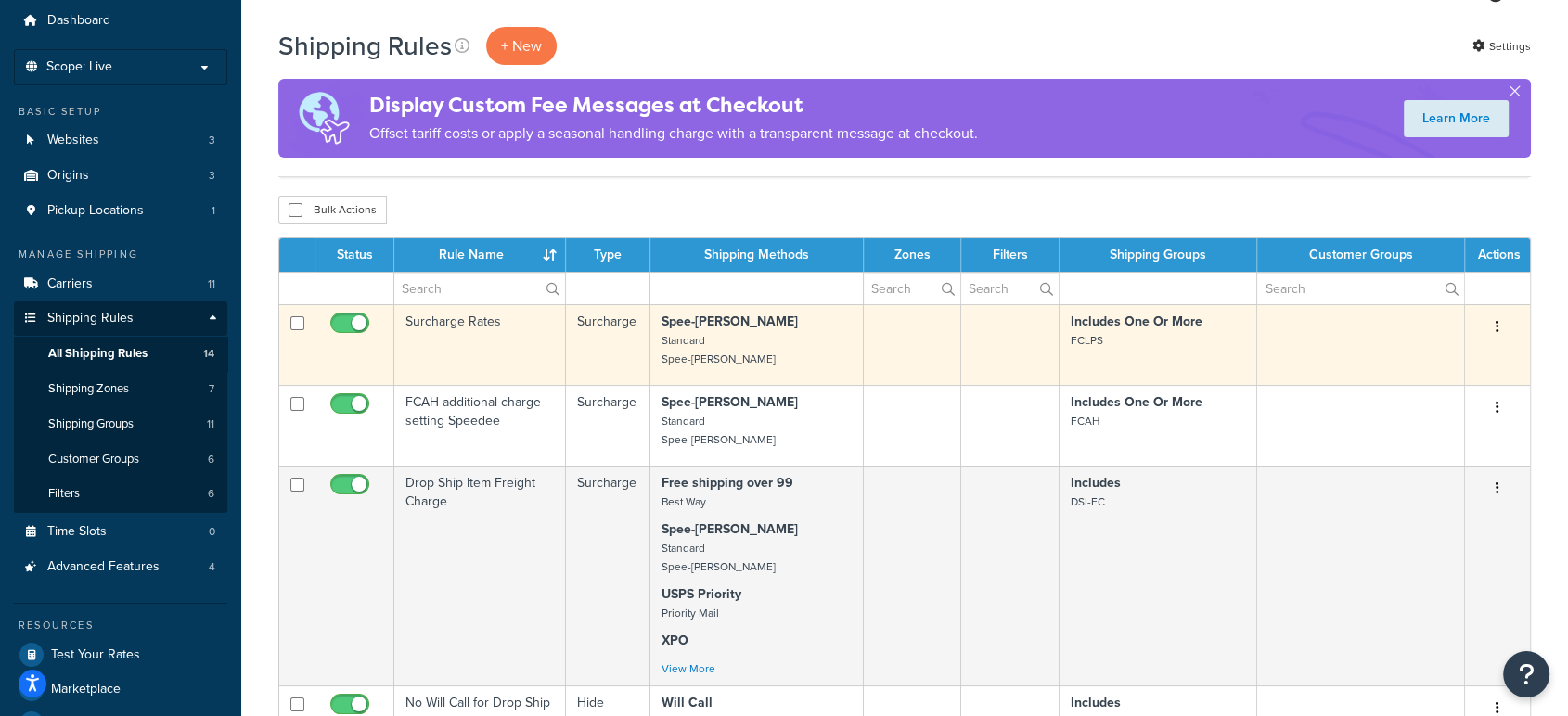
scroll to position [0, 0]
